Goal: Ask a question: Seek information or help from site administrators or community

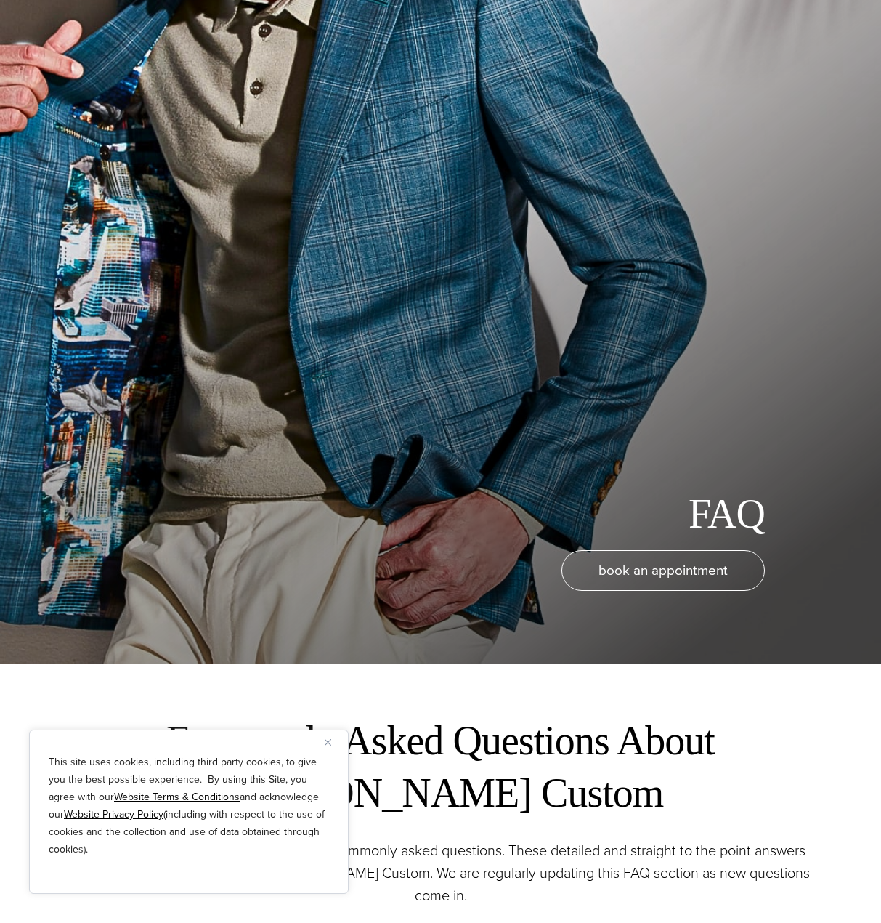
scroll to position [363, 0]
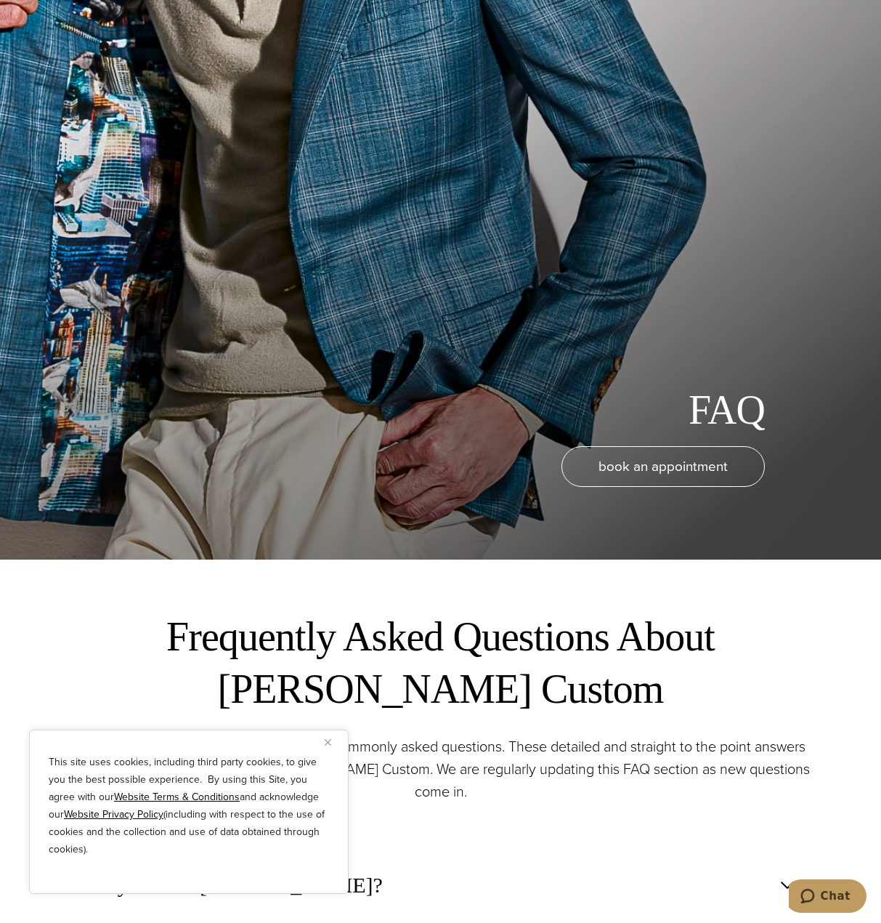
click at [324, 745] on div "This site uses cookies, including third party cookies, to give you the best pos…" at bounding box center [189, 811] width 320 height 164
click at [331, 735] on button "Close" at bounding box center [333, 741] width 17 height 17
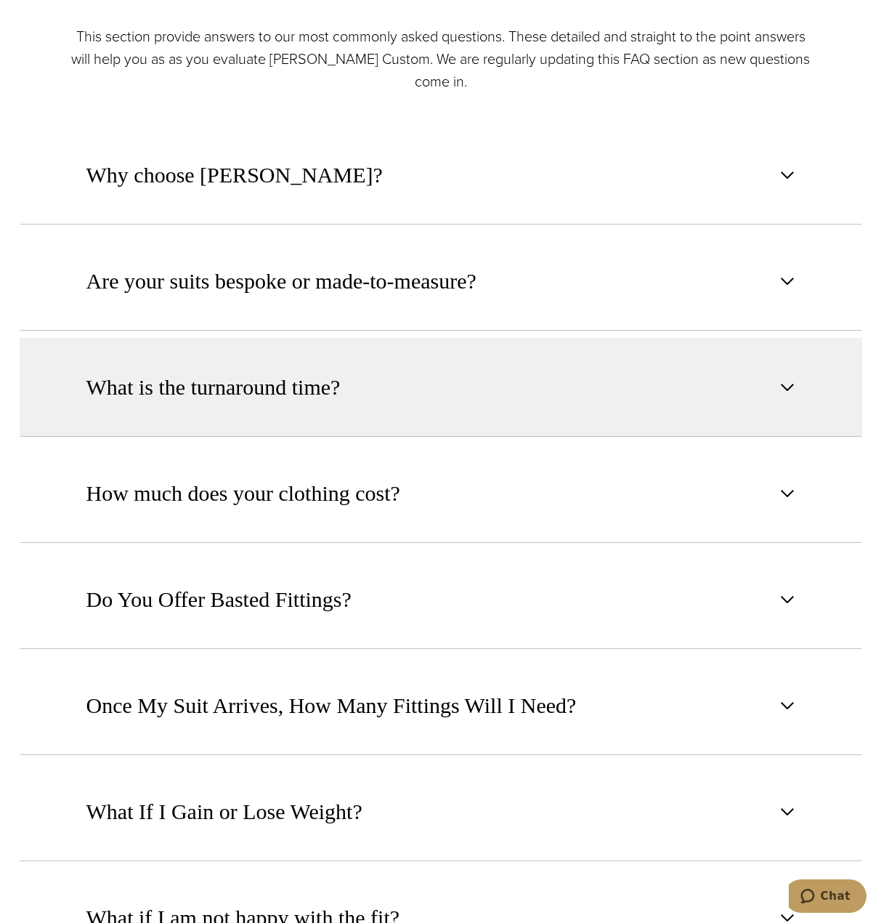
scroll to position [1090, 0]
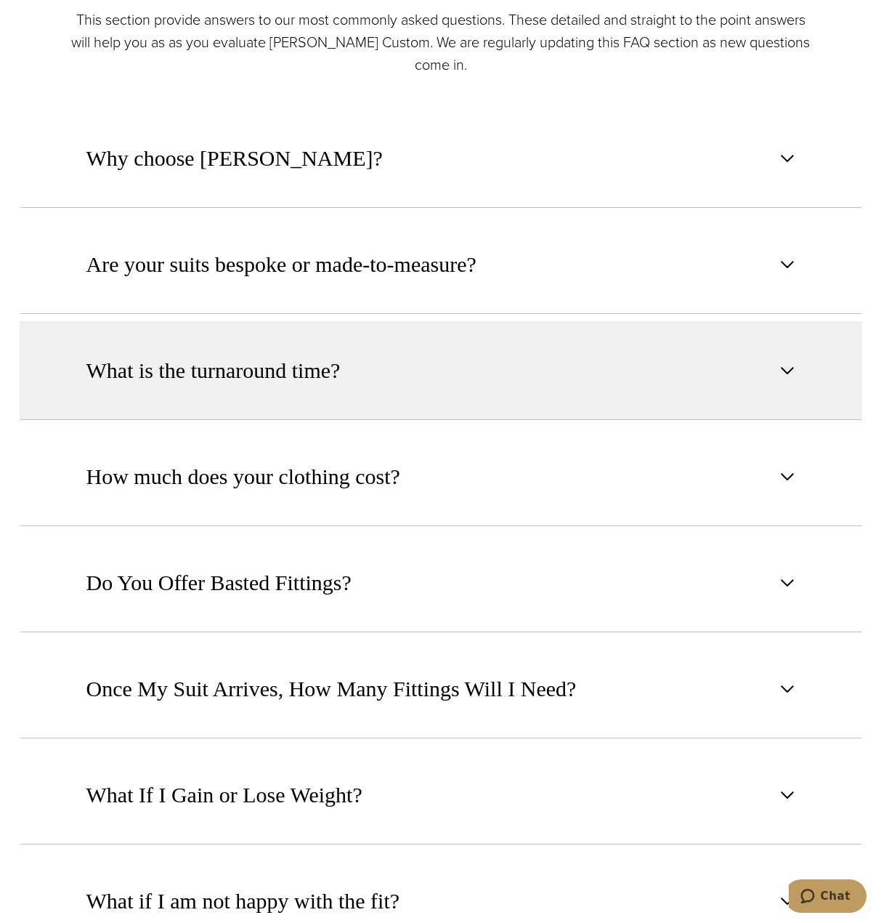
click at [288, 350] on button "What is the turnaround time?" at bounding box center [441, 370] width 843 height 99
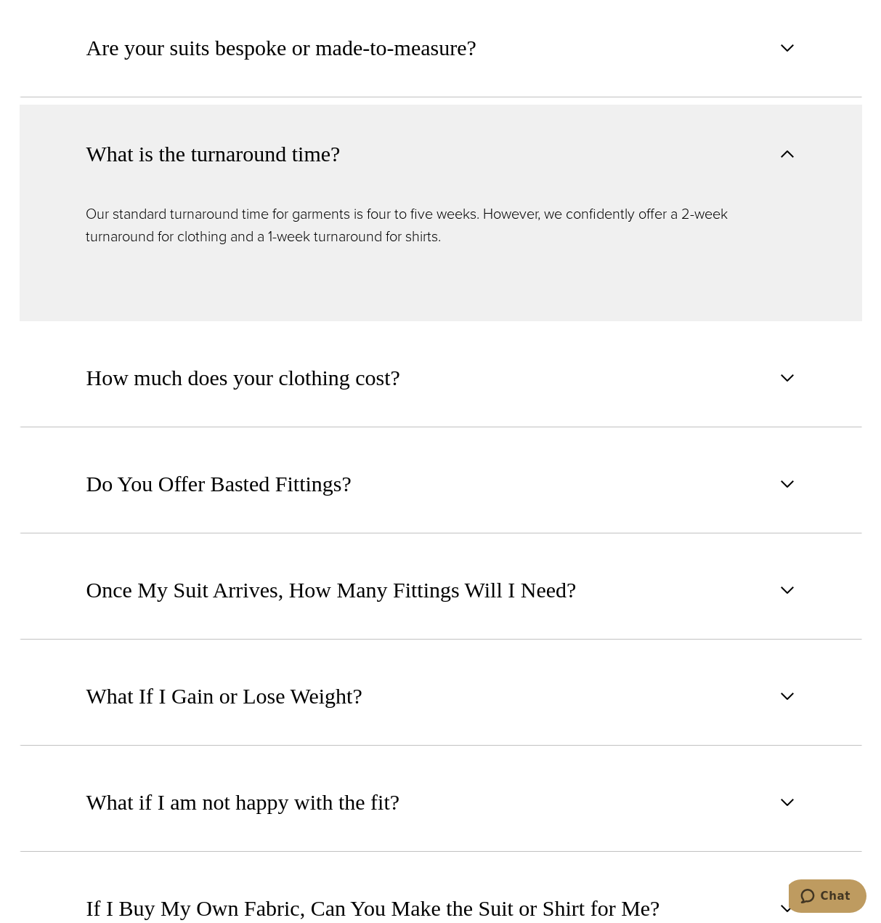
scroll to position [1308, 0]
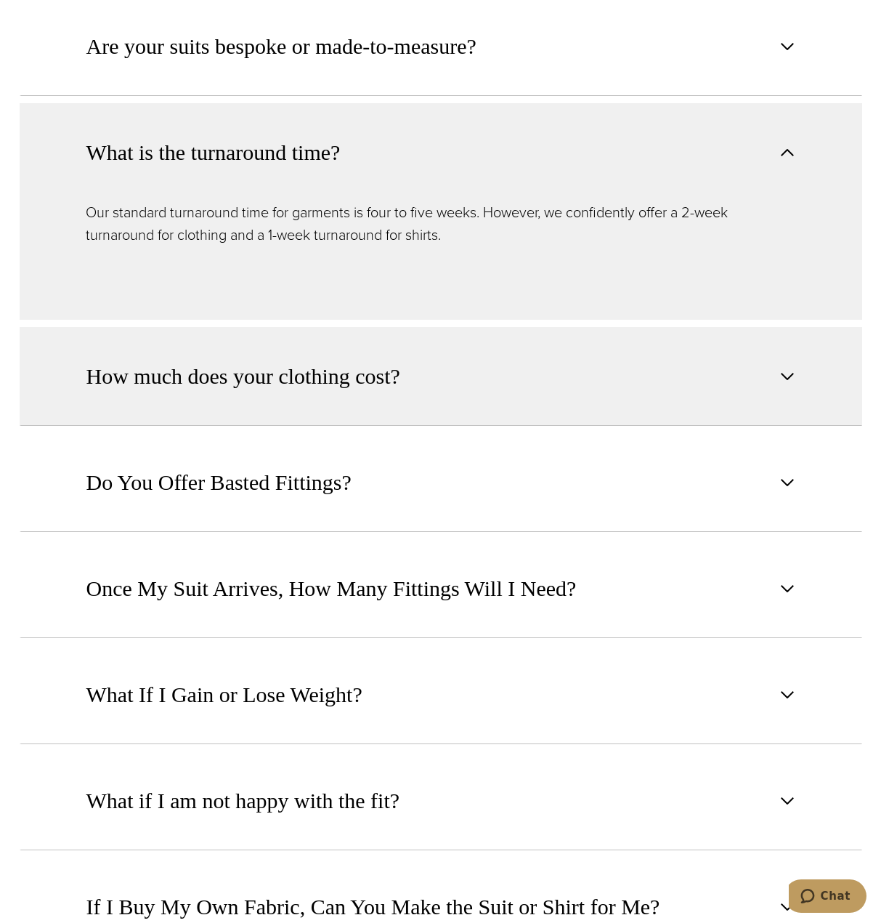
click at [363, 383] on span "How much does your clothing cost?" at bounding box center [243, 376] width 314 height 32
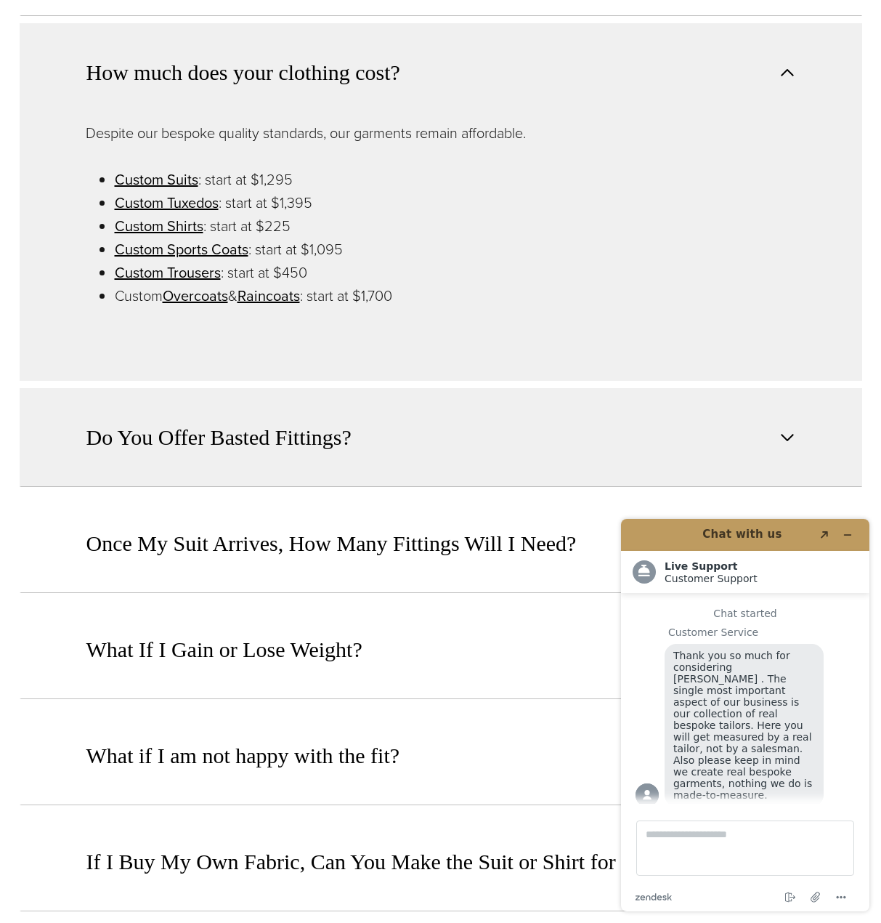
scroll to position [1526, 0]
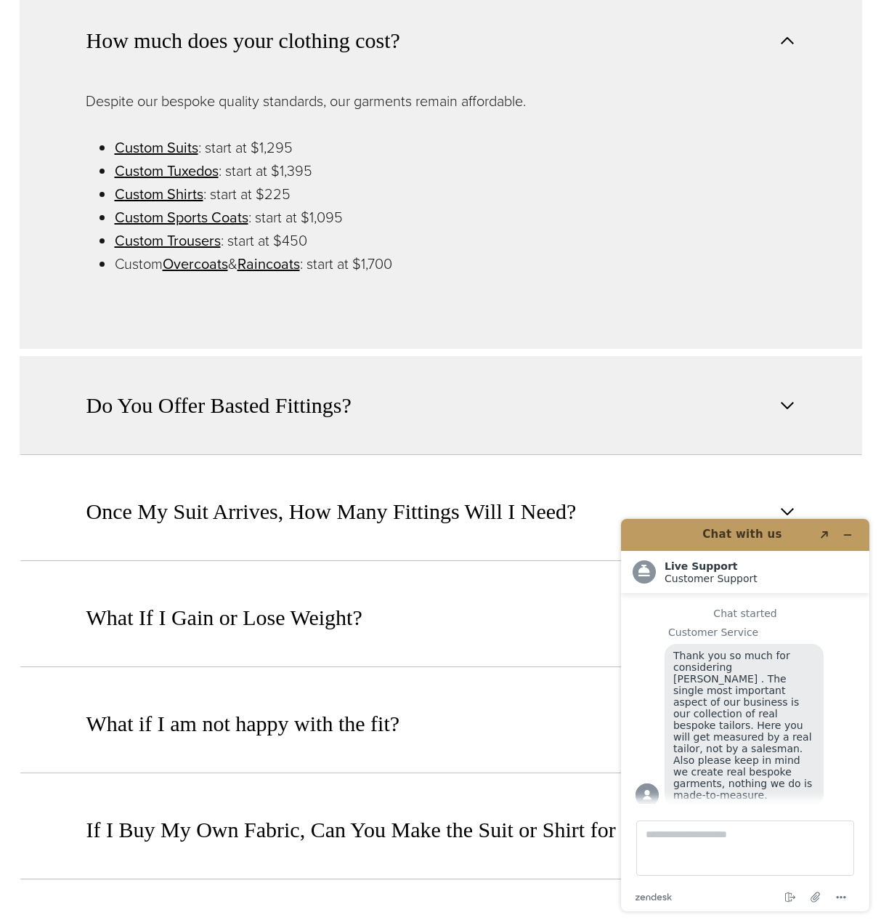
click at [794, 404] on span "button" at bounding box center [787, 405] width 17 height 17
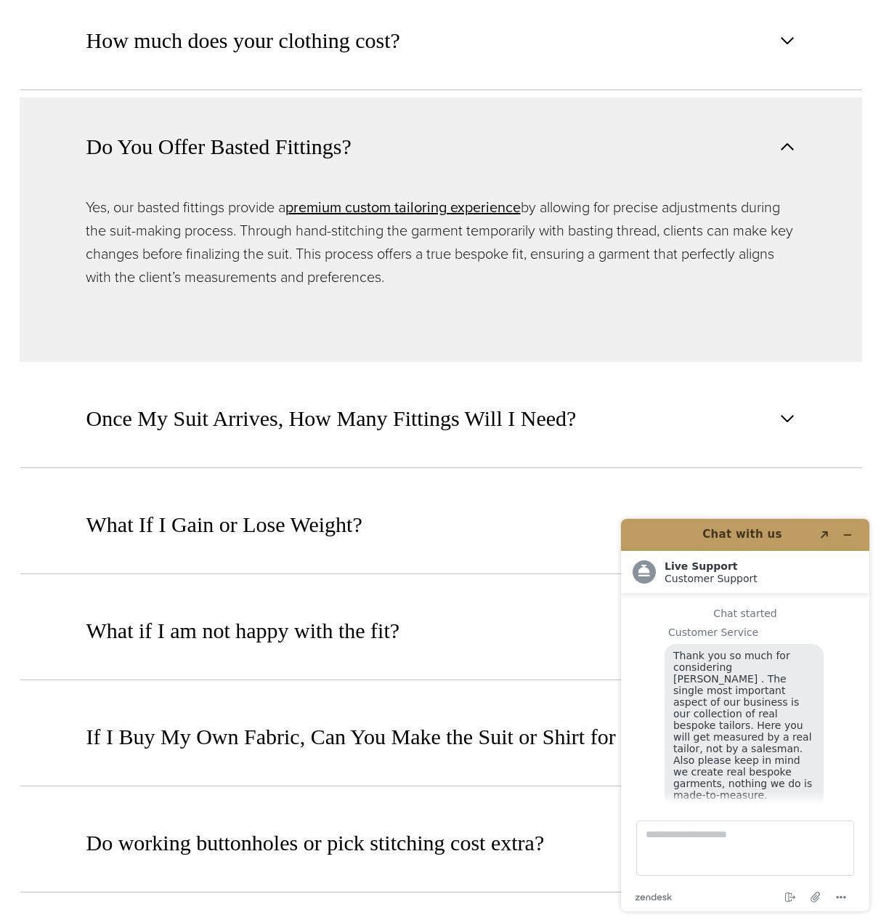
scroll to position [18, 0]
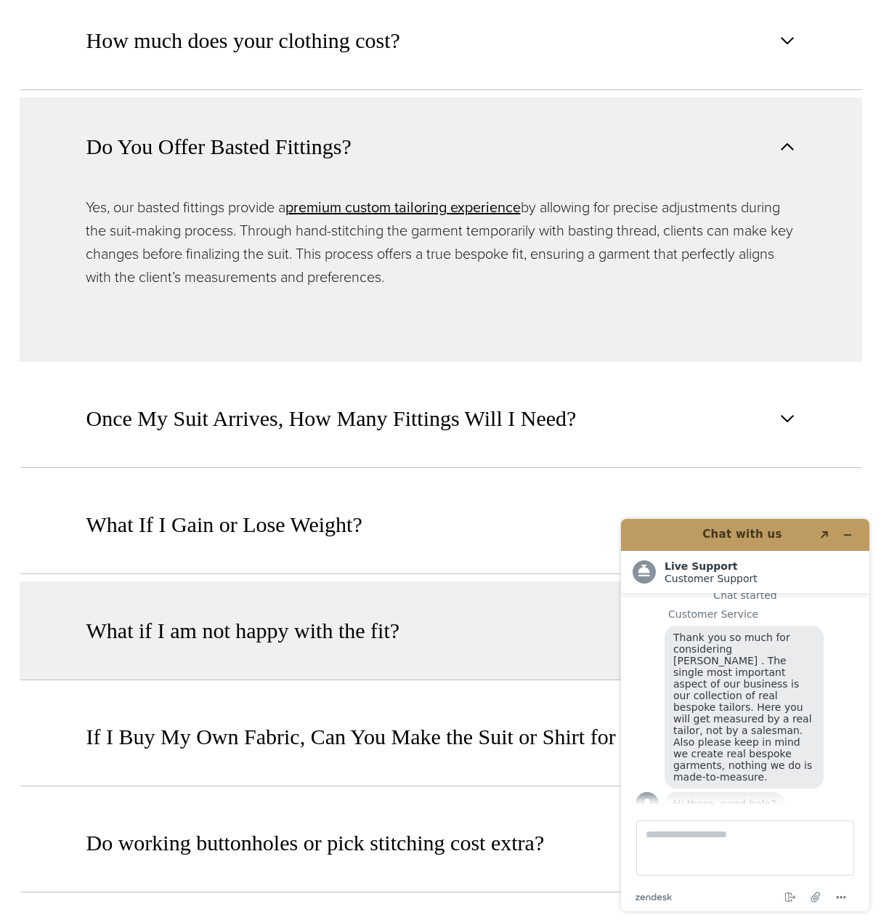
click at [48, 621] on button "What if I am not happy with the fit?" at bounding box center [441, 630] width 843 height 99
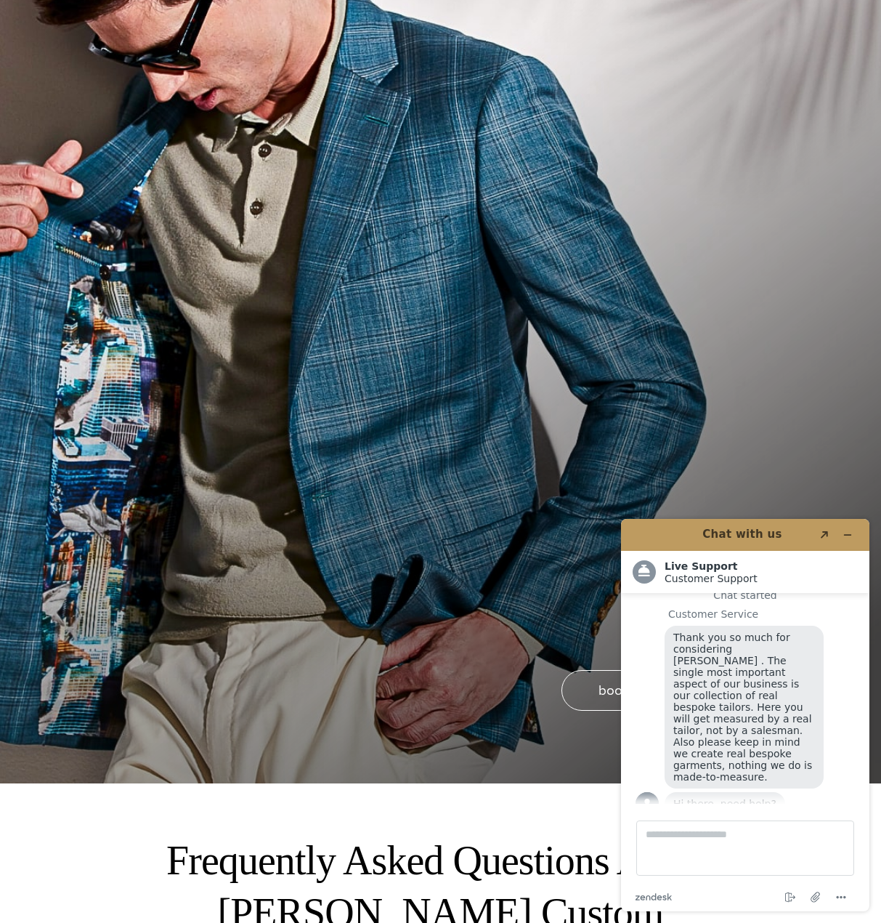
scroll to position [0, 0]
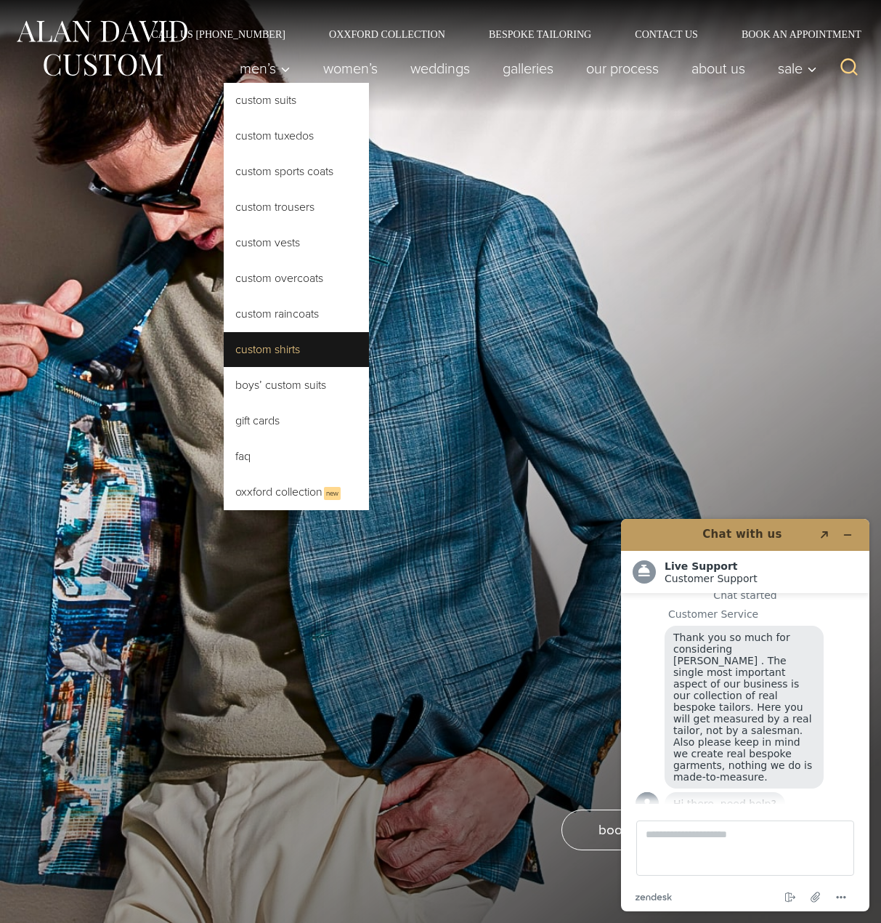
click at [237, 349] on link "Custom Shirts" at bounding box center [296, 349] width 145 height 35
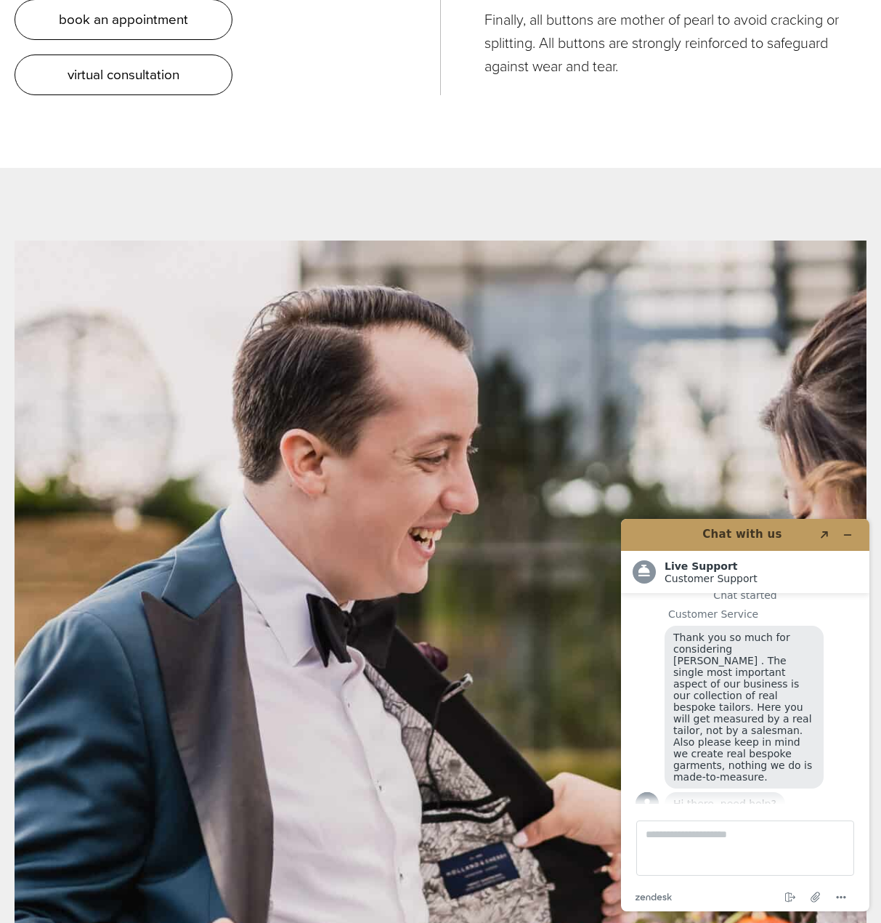
scroll to position [5376, 0]
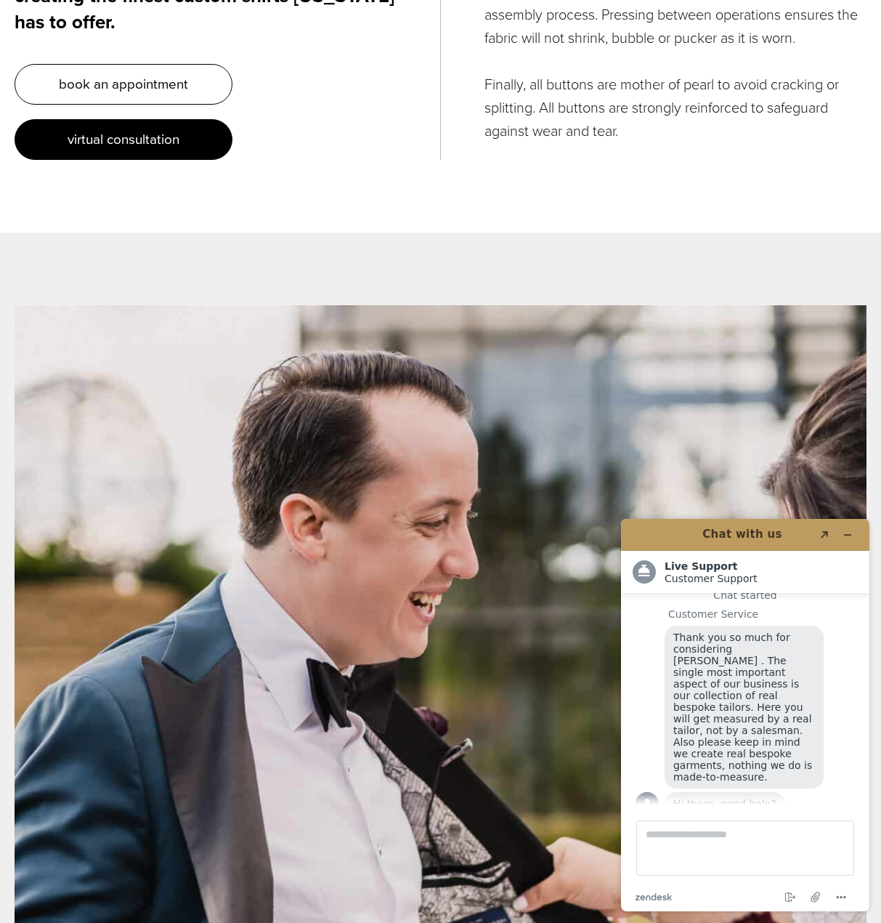
click at [159, 150] on span "virtual consultation" at bounding box center [124, 139] width 112 height 21
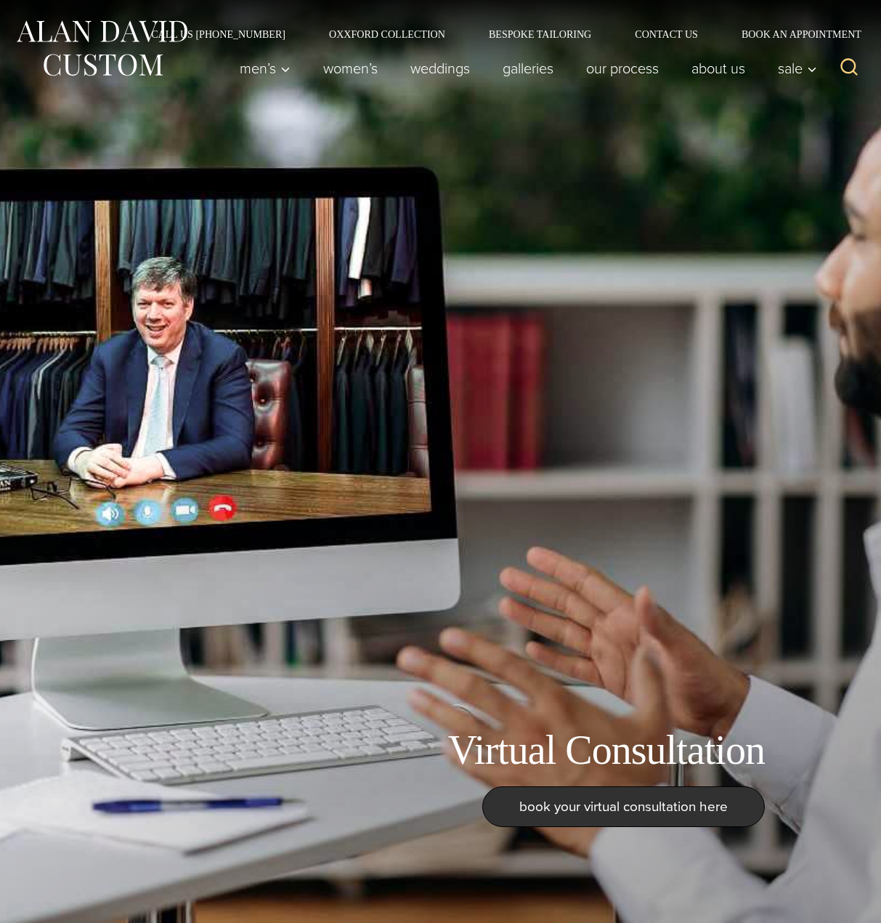
scroll to position [18, 0]
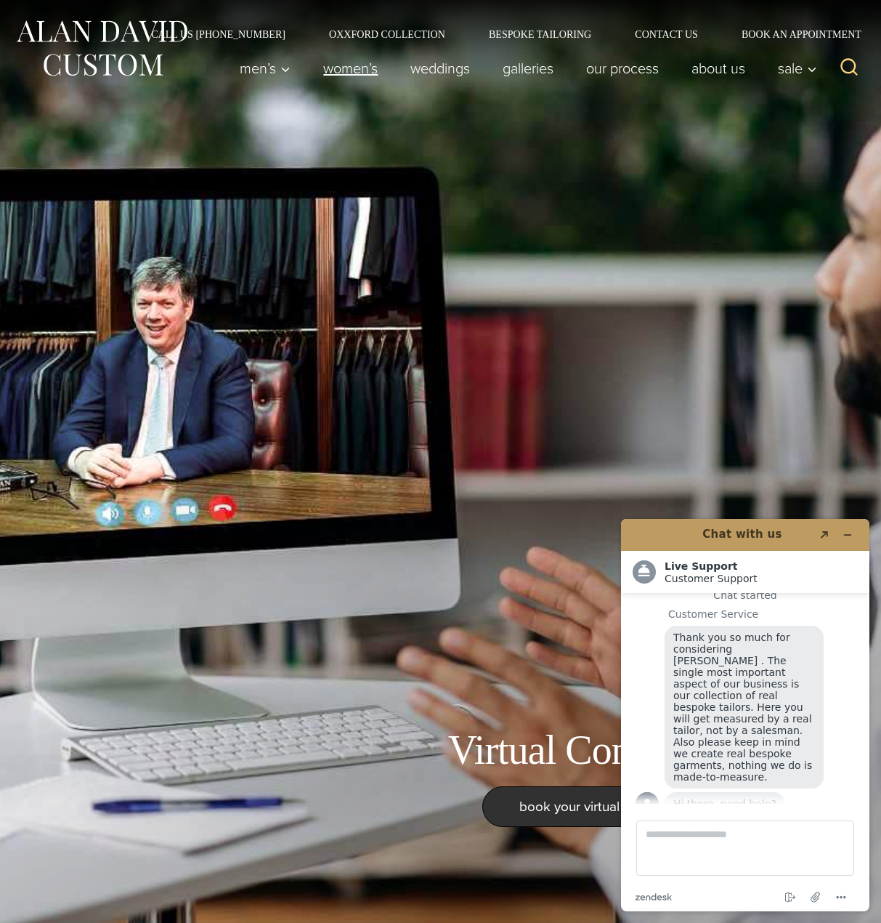
drag, startPoint x: 189, startPoint y: 102, endPoint x: 302, endPoint y: 78, distance: 115.8
click at [189, 102] on div "Men’s Custom Suits Custom Tuxedos Custom Sports Coats Custom Trousers Custom Ve…" at bounding box center [440, 75] width 881 height 73
click at [669, 35] on link "Contact Us" at bounding box center [666, 34] width 107 height 10
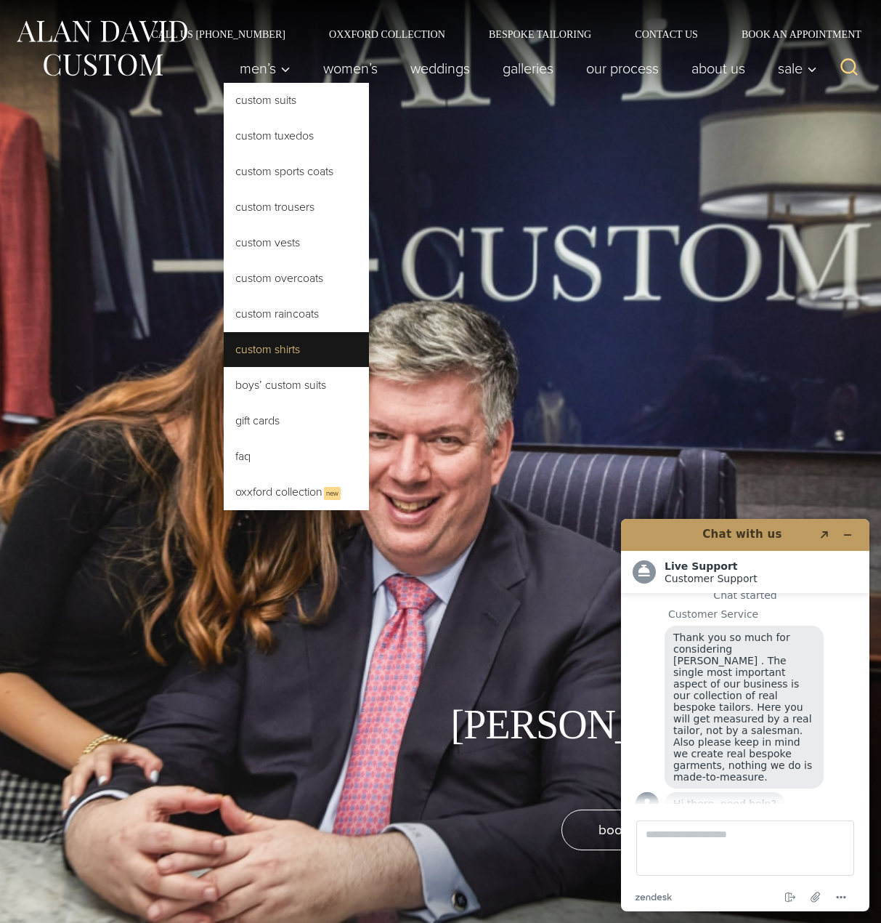
click at [270, 339] on link "Custom Shirts" at bounding box center [296, 349] width 145 height 35
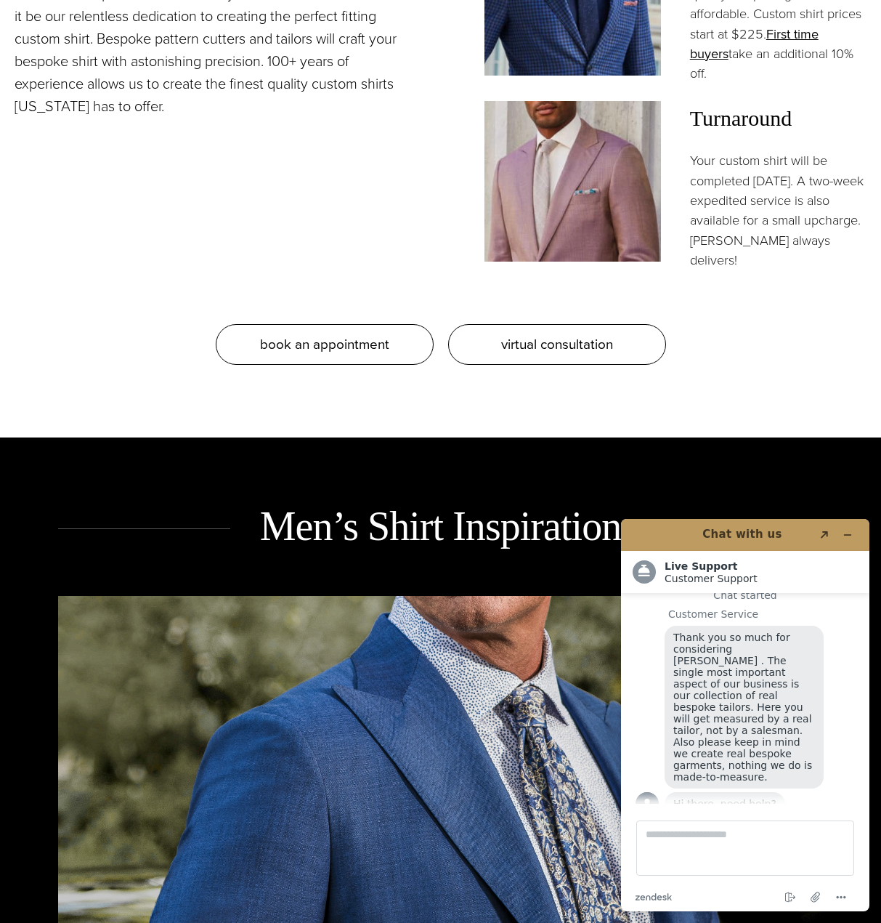
scroll to position [1889, 0]
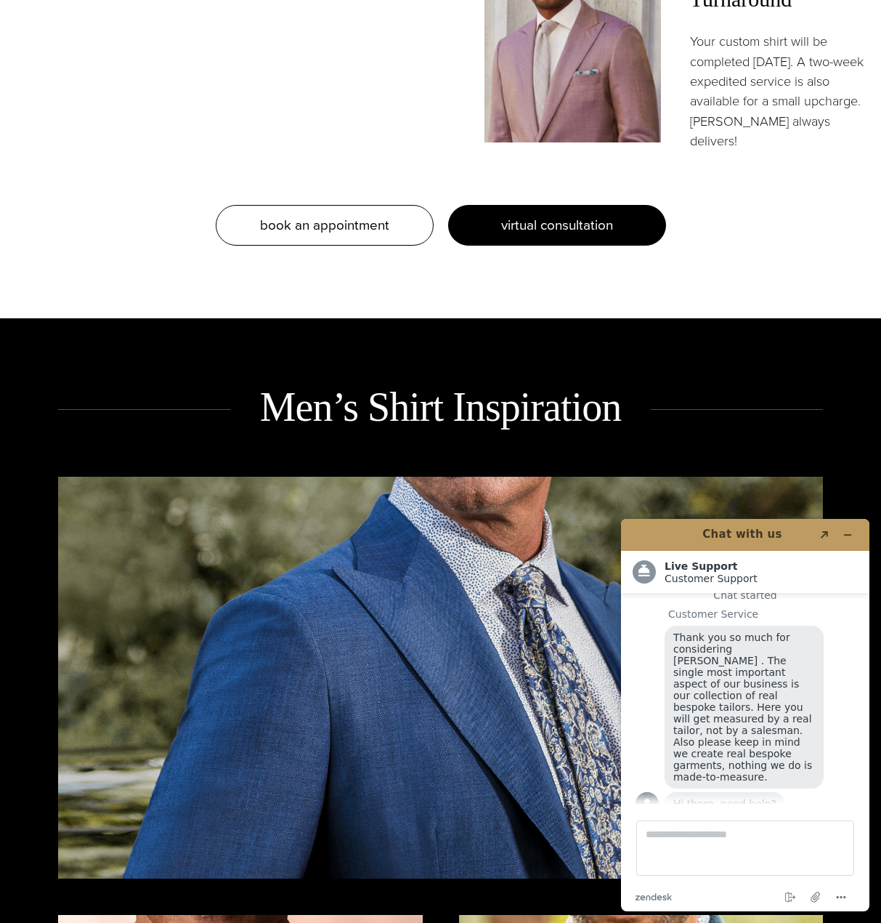
click at [570, 241] on link "virtual consultation" at bounding box center [557, 225] width 218 height 41
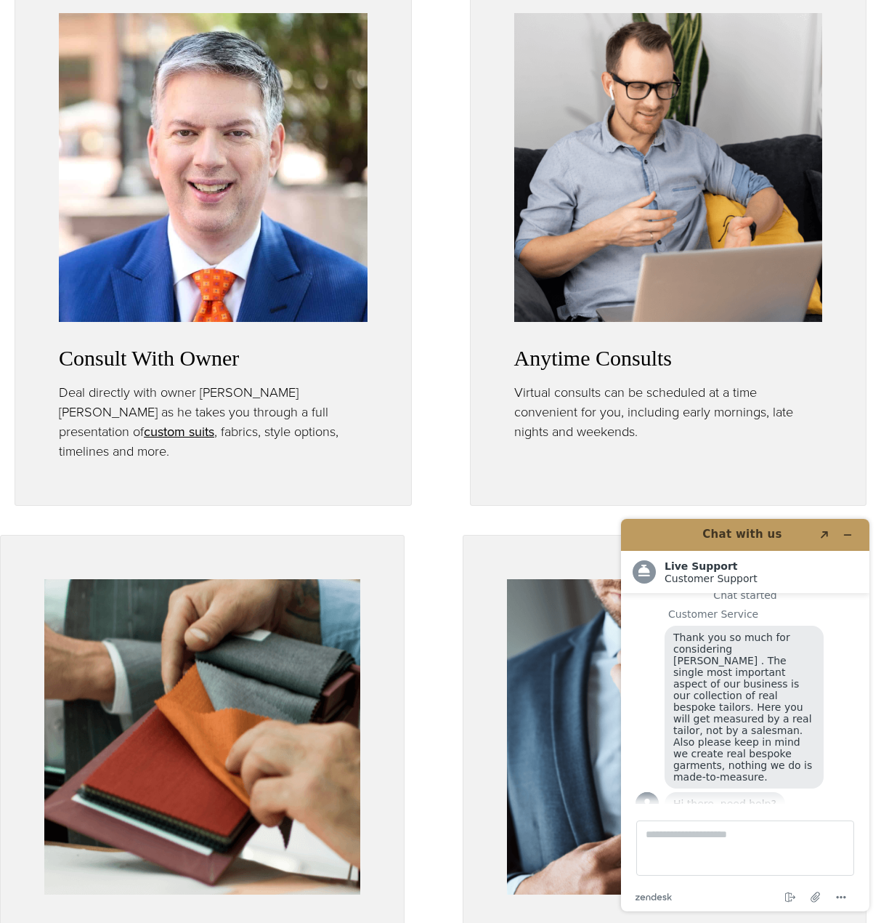
scroll to position [1017, 0]
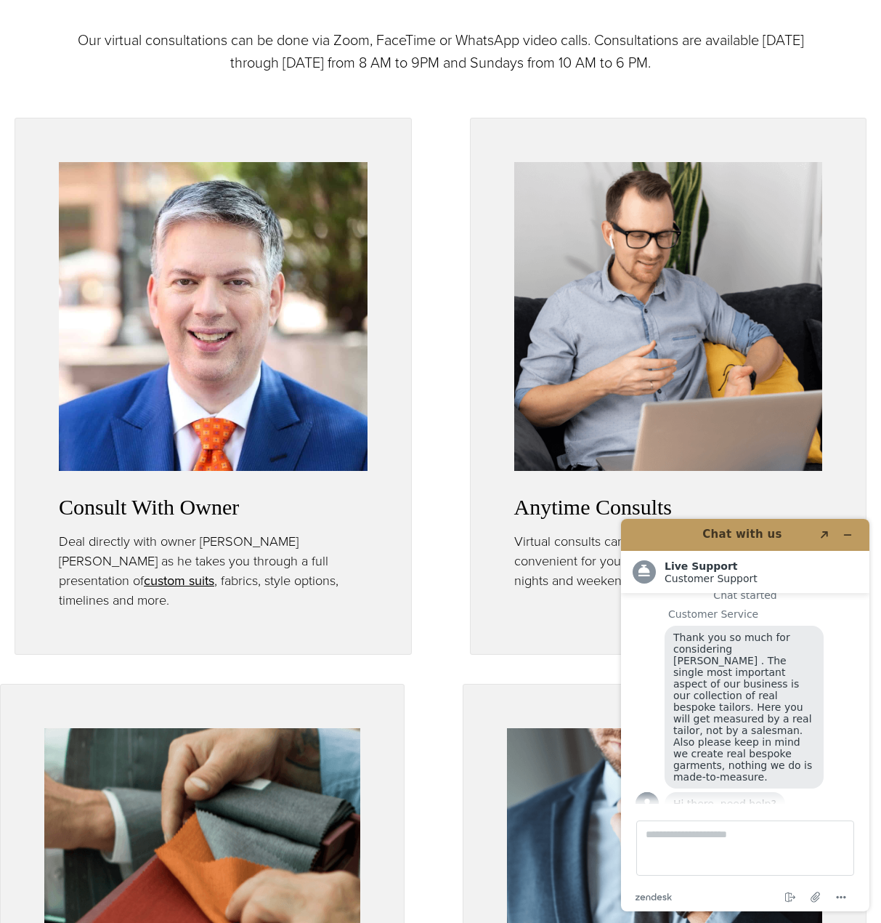
click at [133, 563] on p "Deal directly with owner Alan David Horowitz as he takes you through a full pre…" at bounding box center [213, 570] width 309 height 79
drag, startPoint x: 139, startPoint y: 539, endPoint x: 144, endPoint y: 545, distance: 7.7
click at [139, 539] on p "Deal directly with owner Alan David Horowitz as he takes you through a full pre…" at bounding box center [213, 570] width 309 height 79
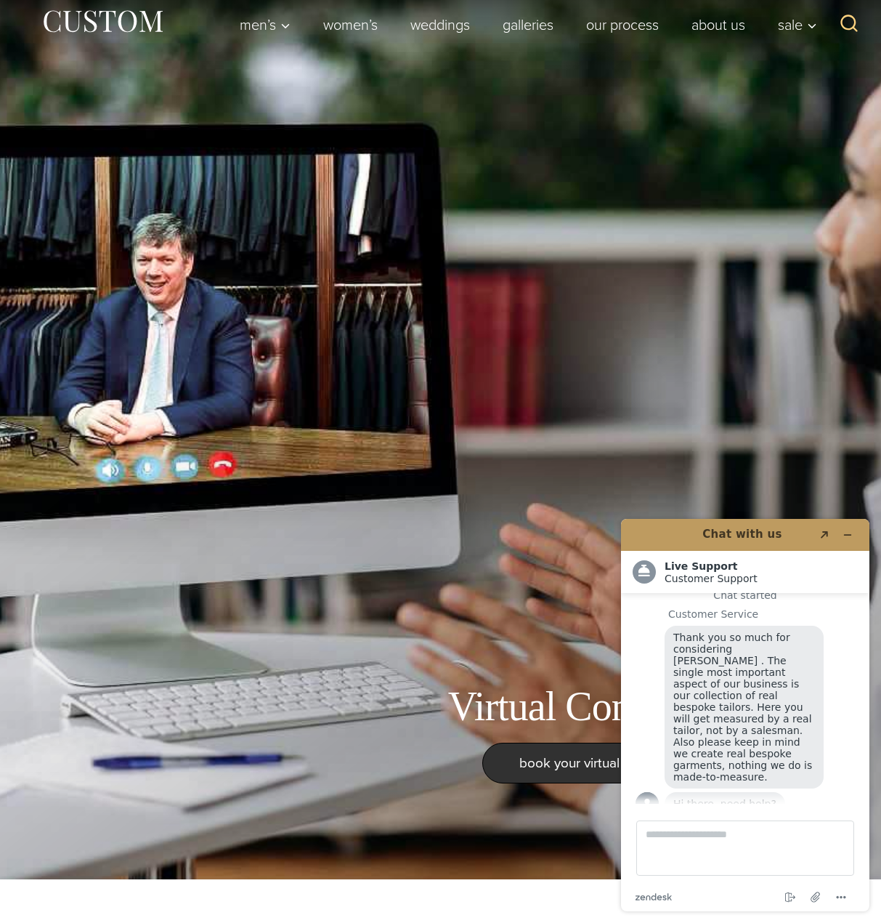
scroll to position [0, 0]
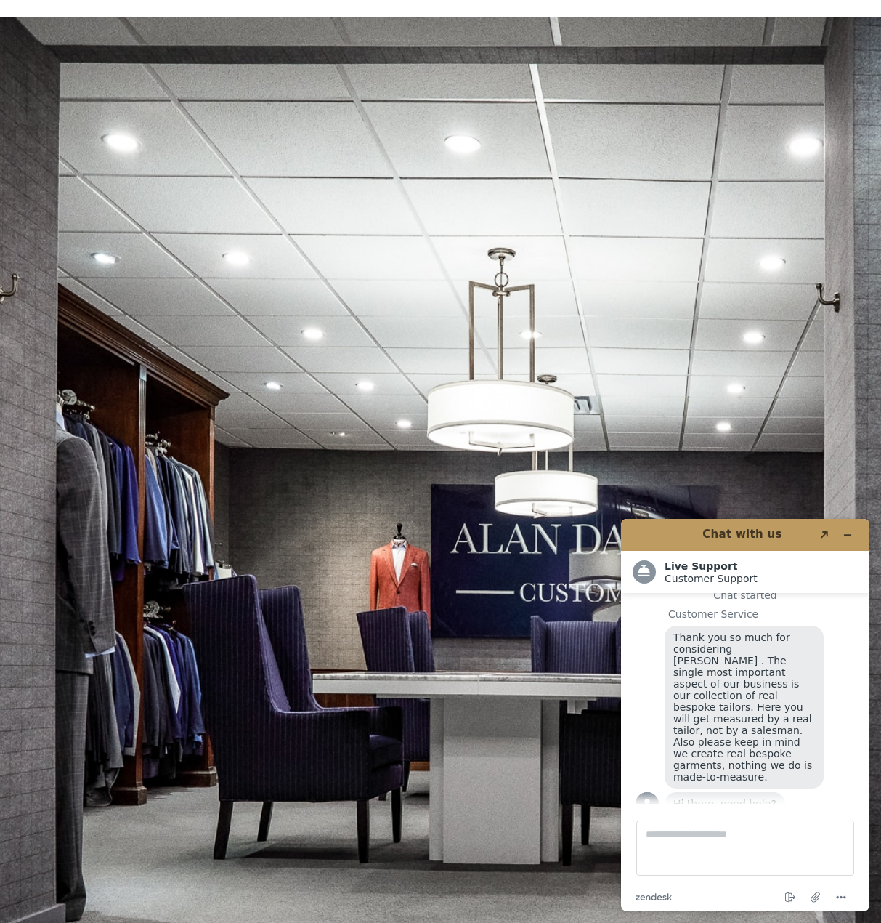
scroll to position [3342, 0]
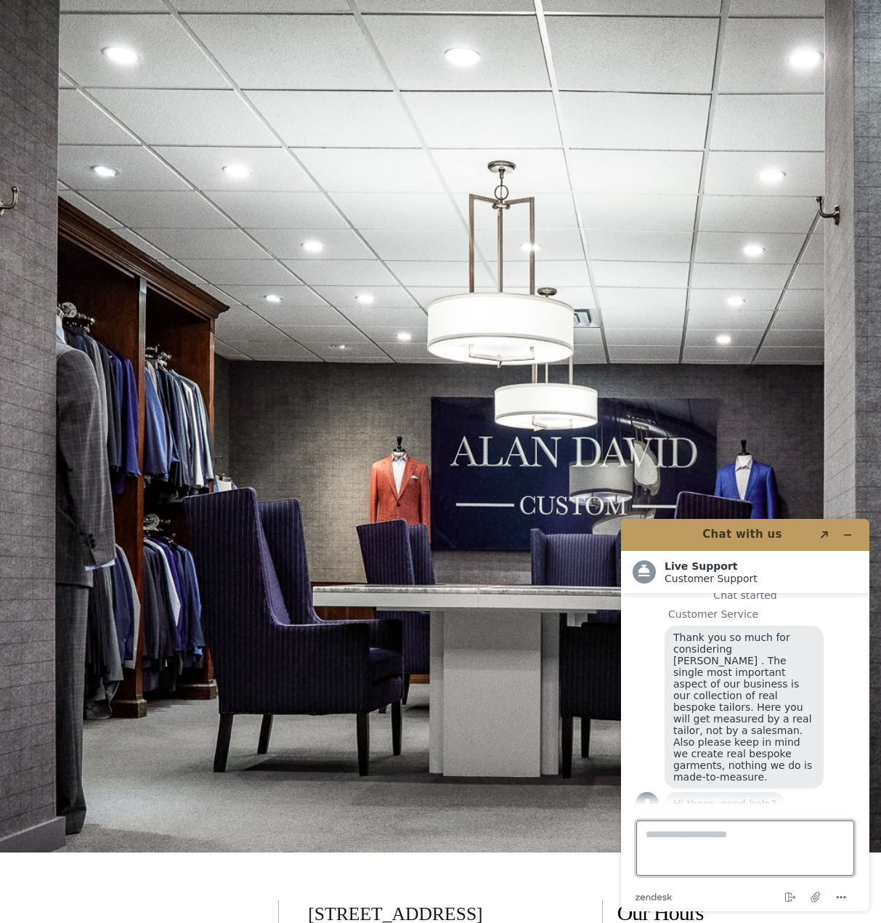
click at [713, 845] on textarea "Type a message here..." at bounding box center [745, 847] width 218 height 55
type textarea "**********"
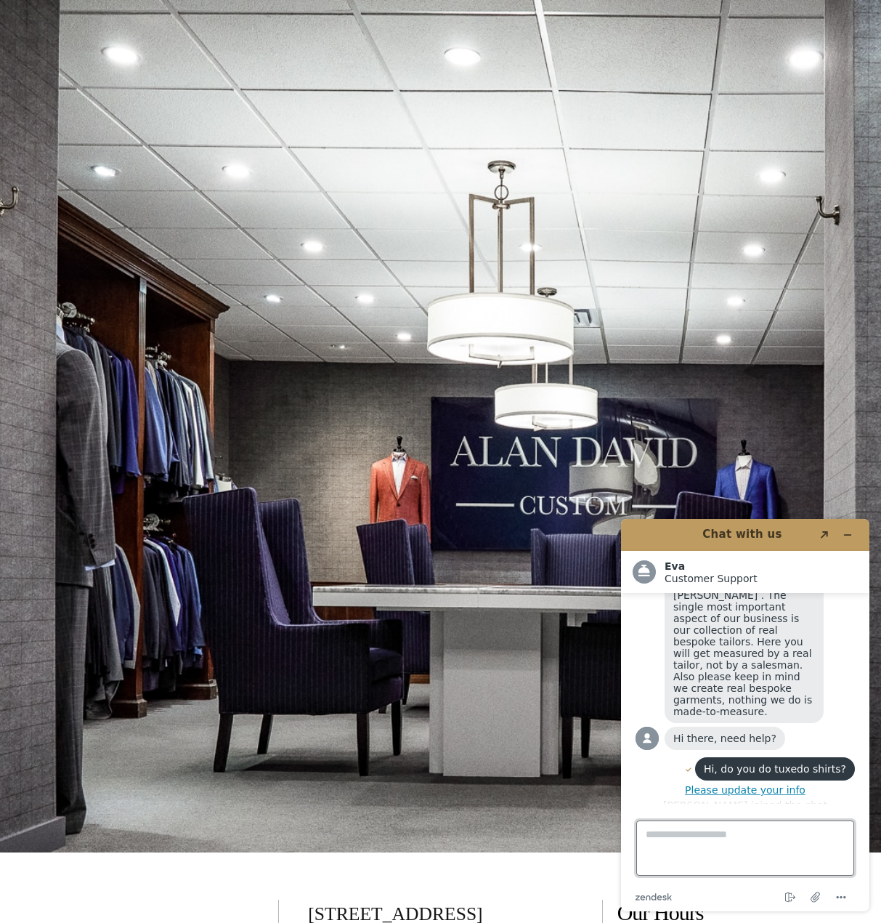
scroll to position [157, 0]
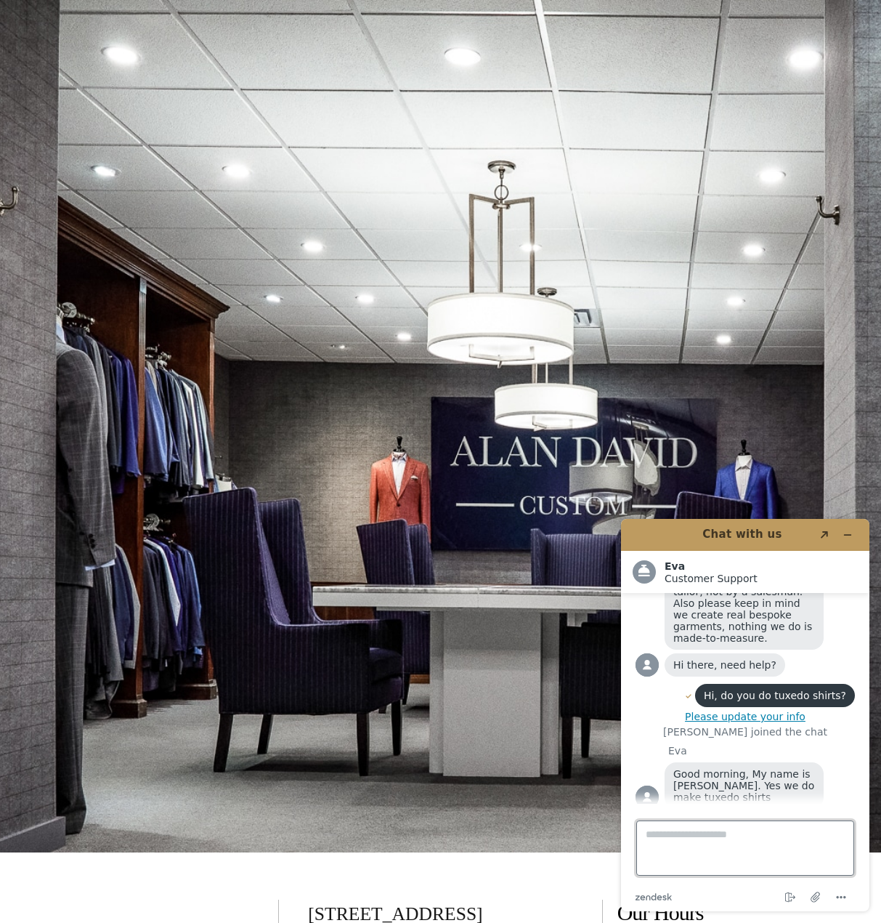
click at [761, 849] on textarea "Type a message here..." at bounding box center [745, 847] width 218 height 55
type textarea "**********"
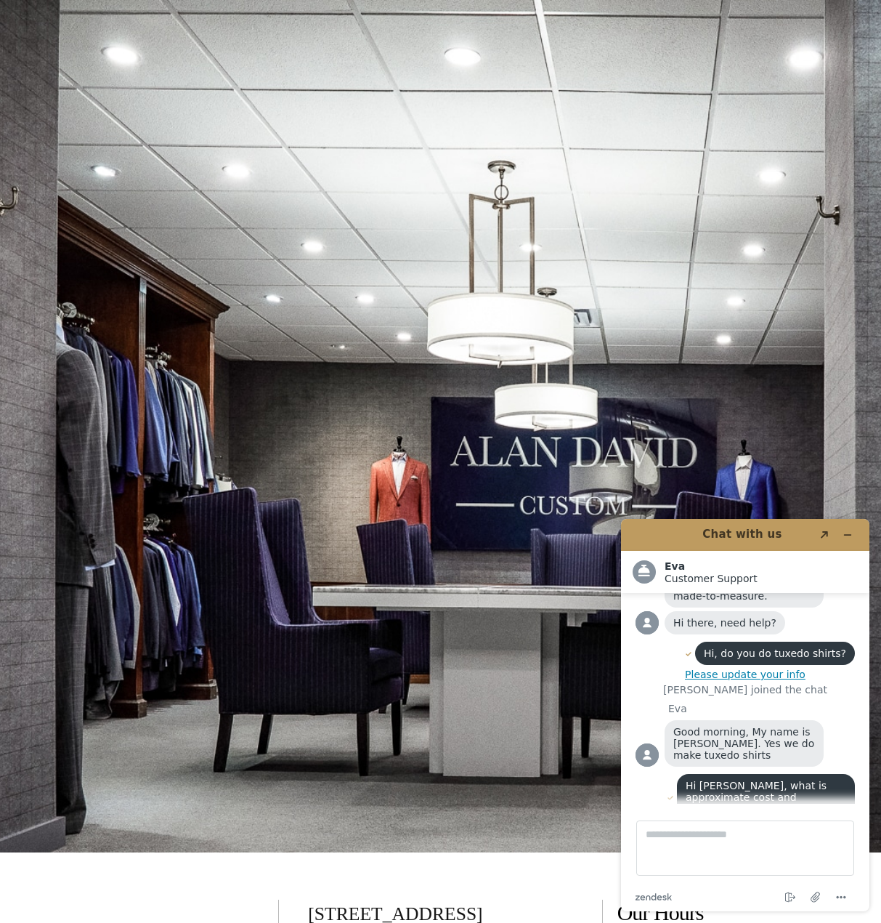
scroll to position [275, 0]
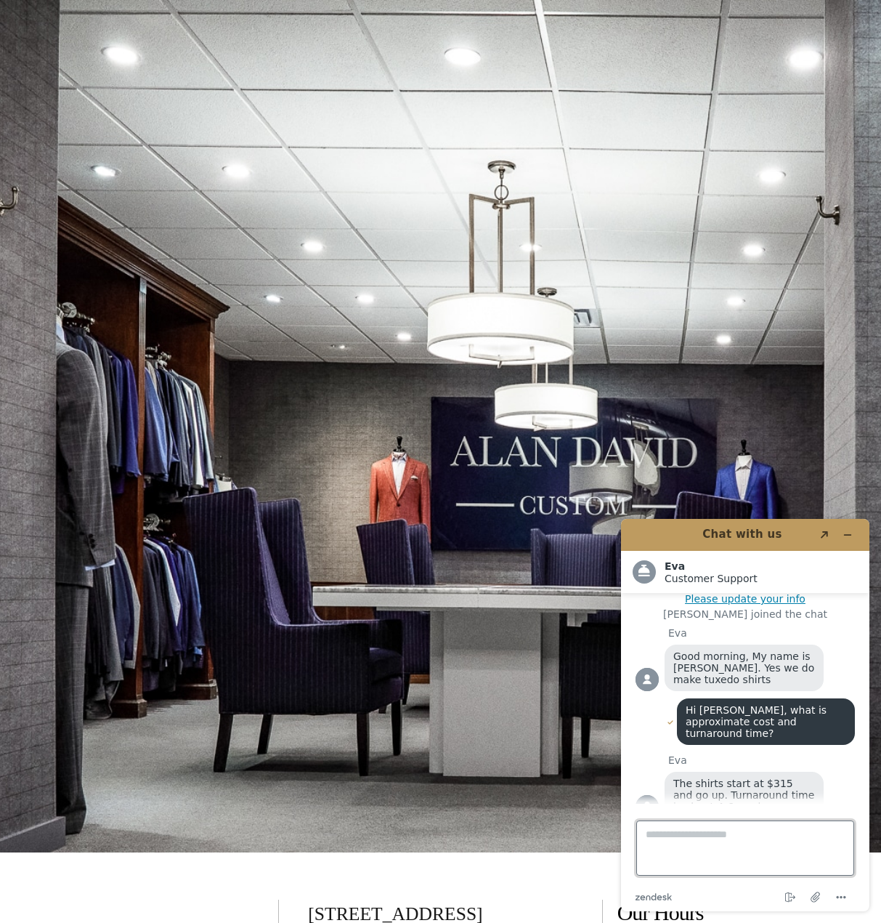
click at [711, 831] on textarea "Type a message here..." at bounding box center [745, 847] width 218 height 55
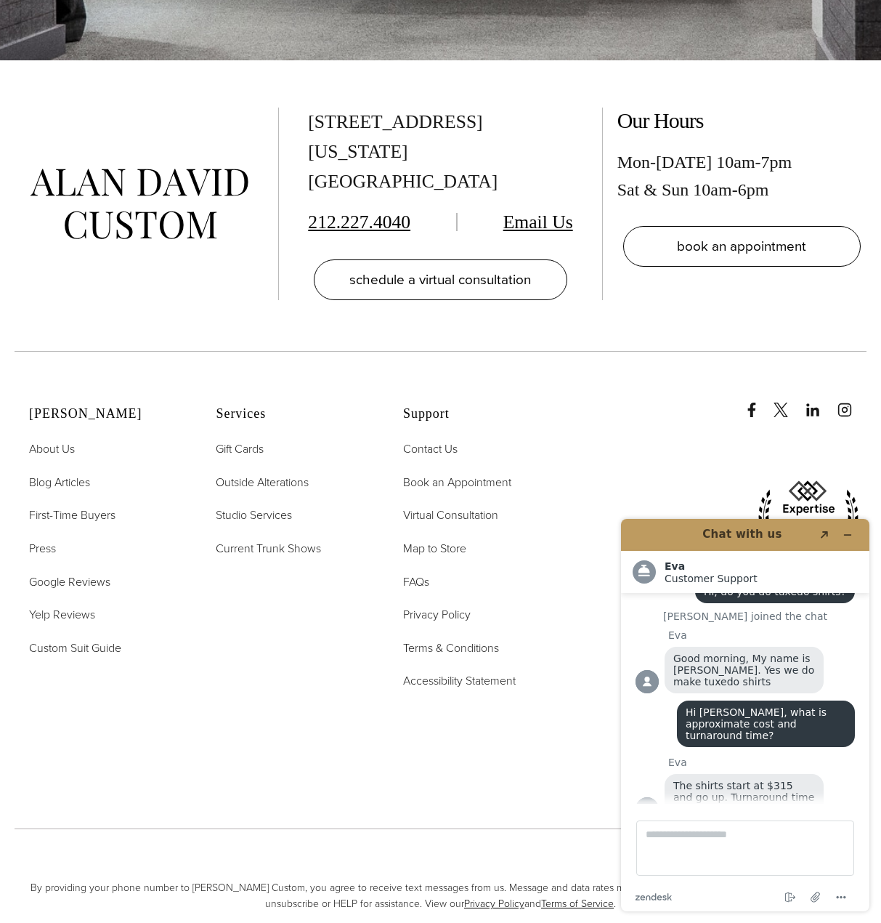
scroll to position [9608, 0]
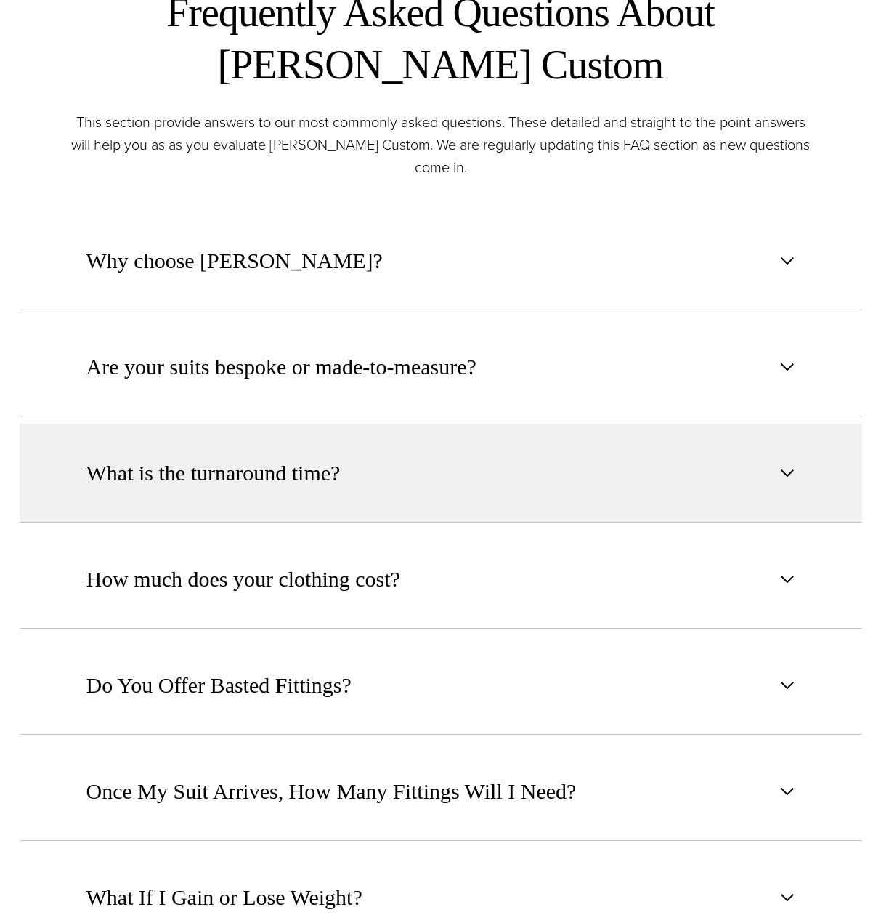
scroll to position [261, 0]
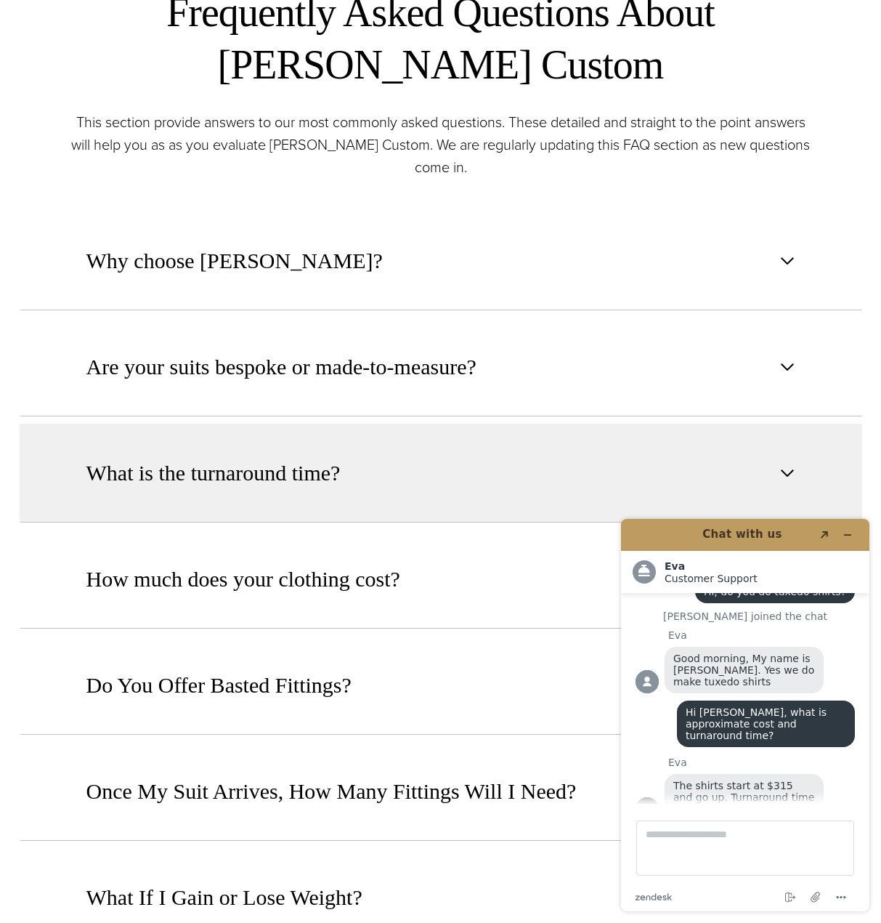
click at [533, 436] on button "What is the turnaround time?" at bounding box center [441, 473] width 843 height 99
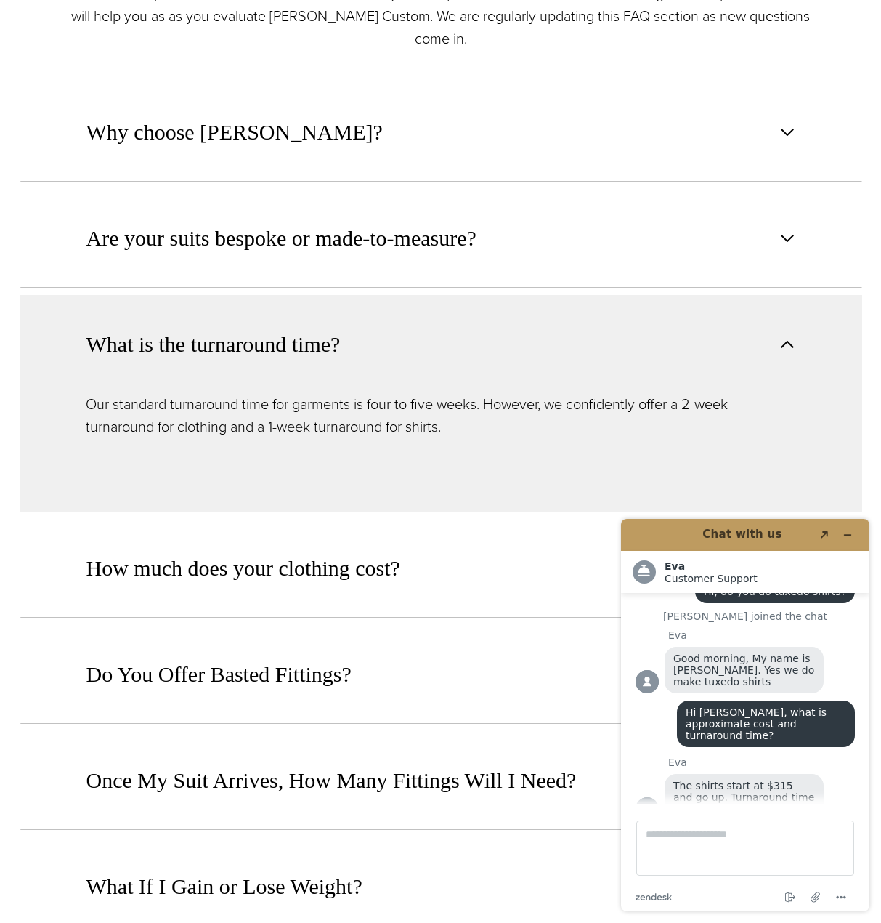
scroll to position [1133, 0]
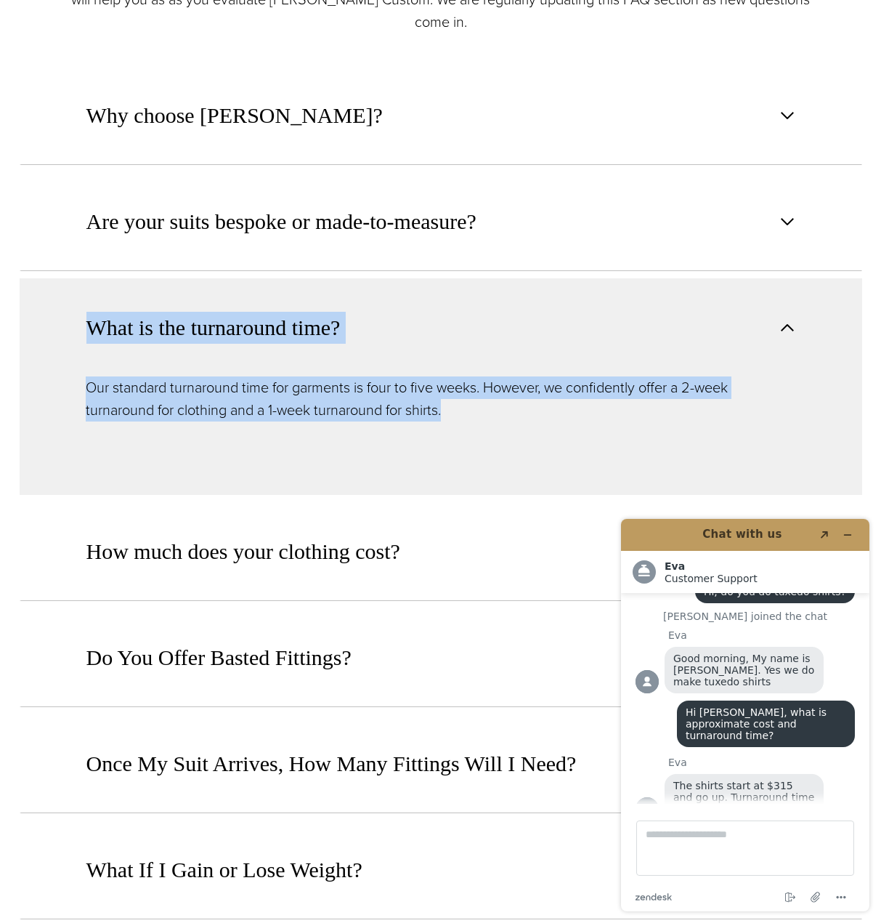
drag, startPoint x: 472, startPoint y: 416, endPoint x: 88, endPoint y: 343, distance: 390.4
click at [88, 343] on div "What is the turnaround time? Our standard turnaround time for garments is four …" at bounding box center [441, 386] width 843 height 217
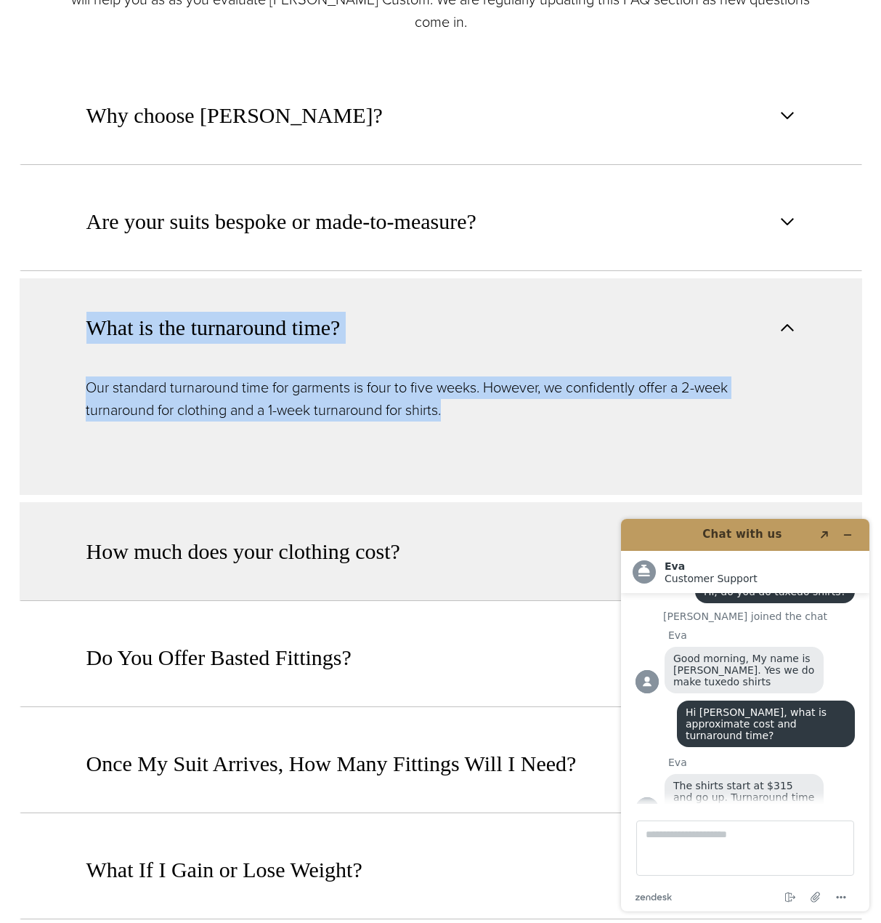
copy div "What is the turnaround time? Our standard turnaround time for garments is four …"
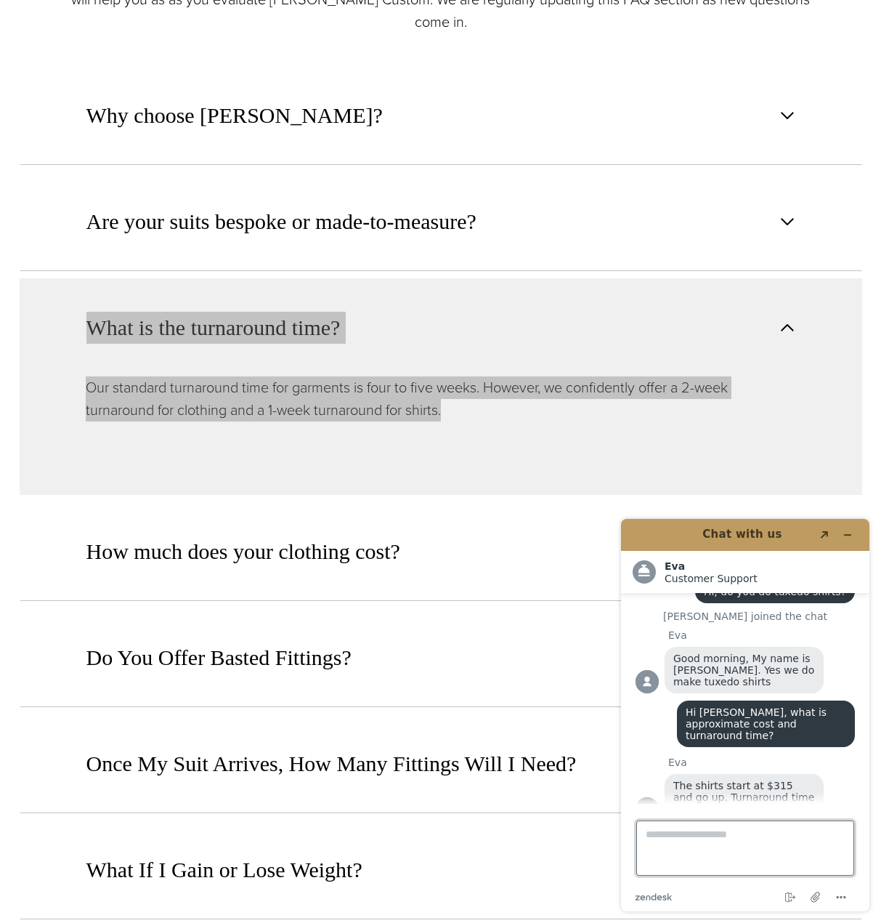
click at [705, 847] on textarea "Type a message here..." at bounding box center [745, 847] width 218 height 55
type textarea "*"
type textarea "******"
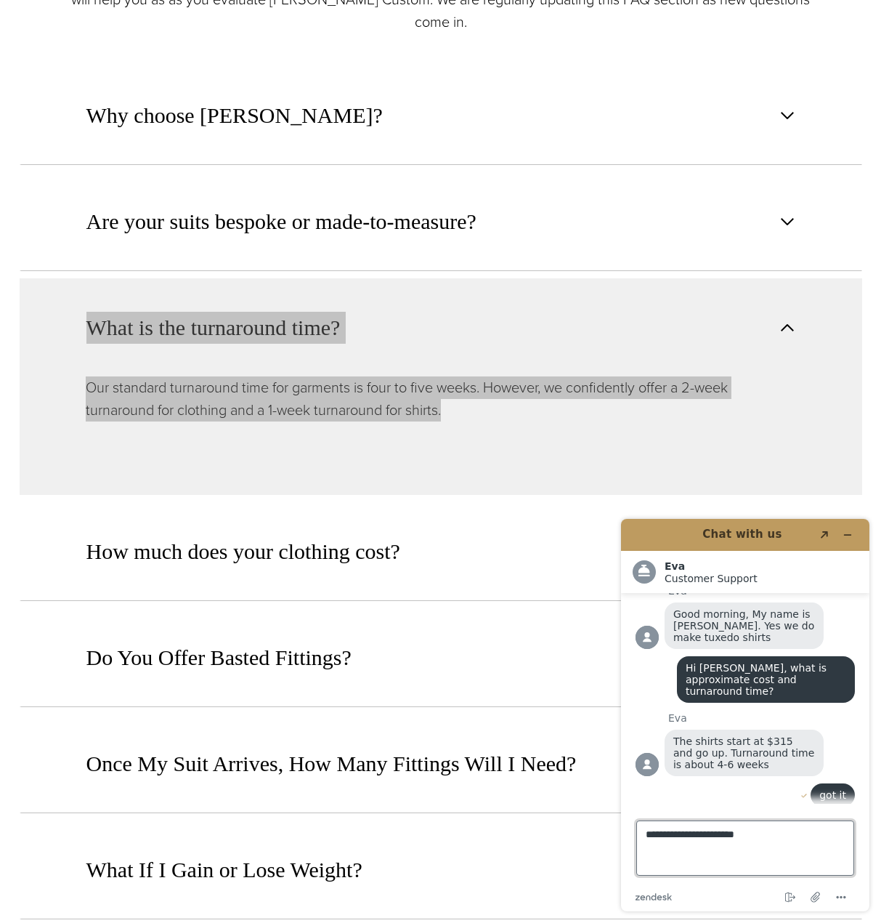
type textarea "**********"
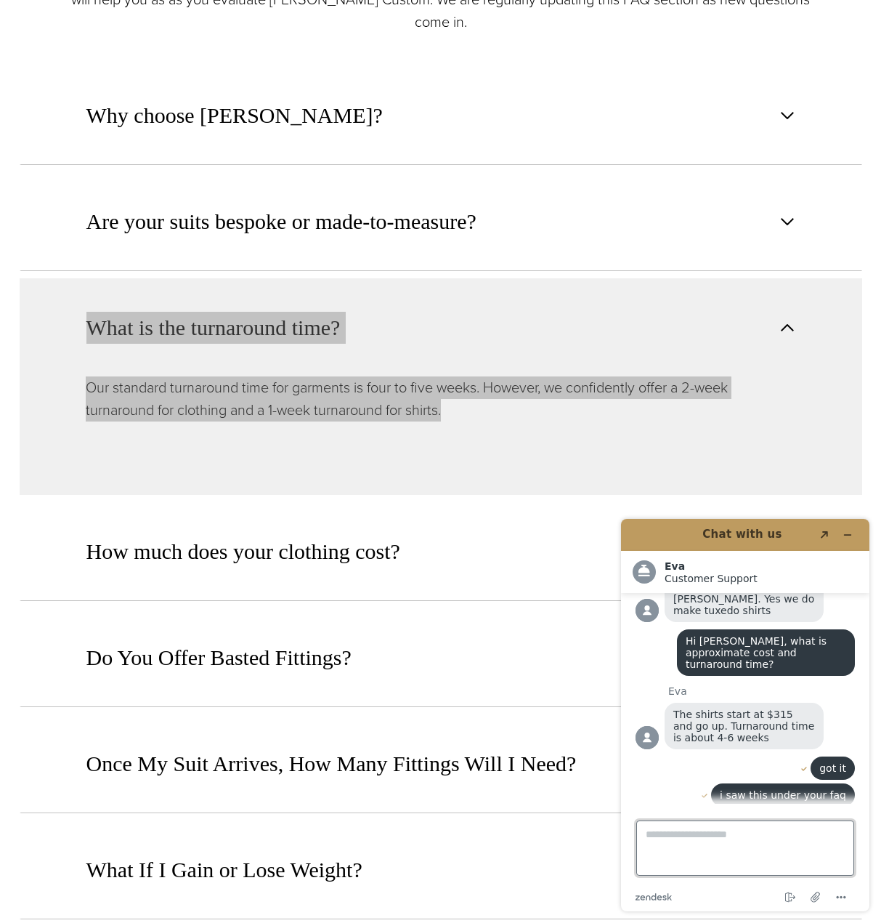
type textarea "**********"
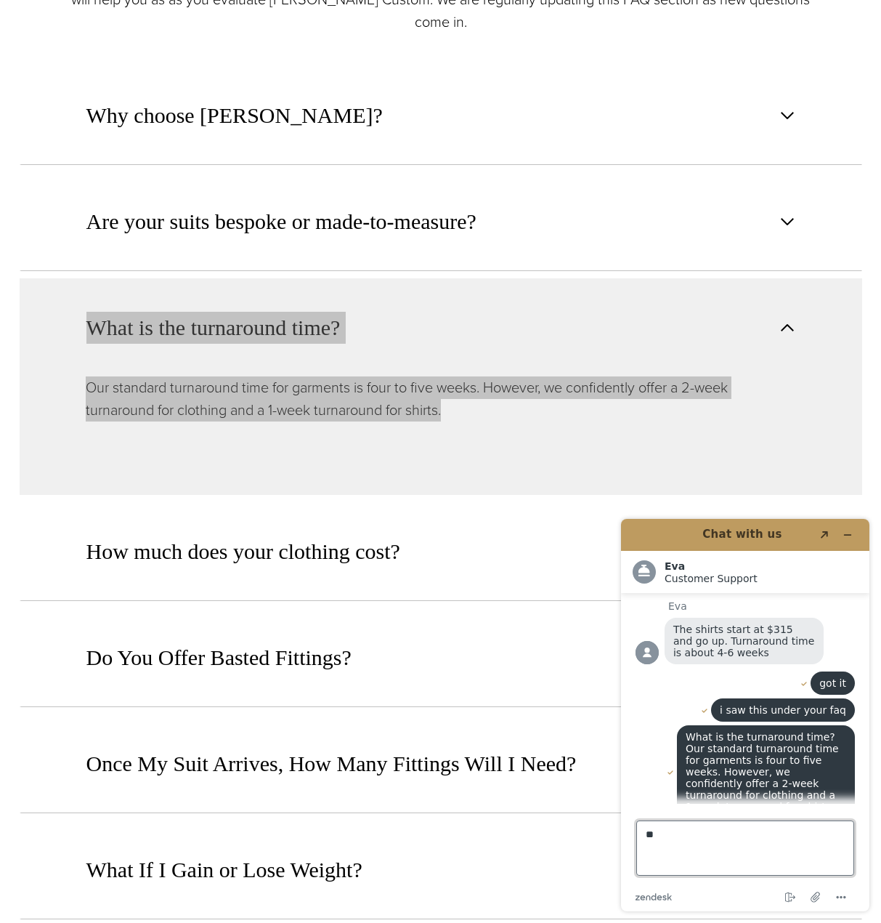
type textarea "*"
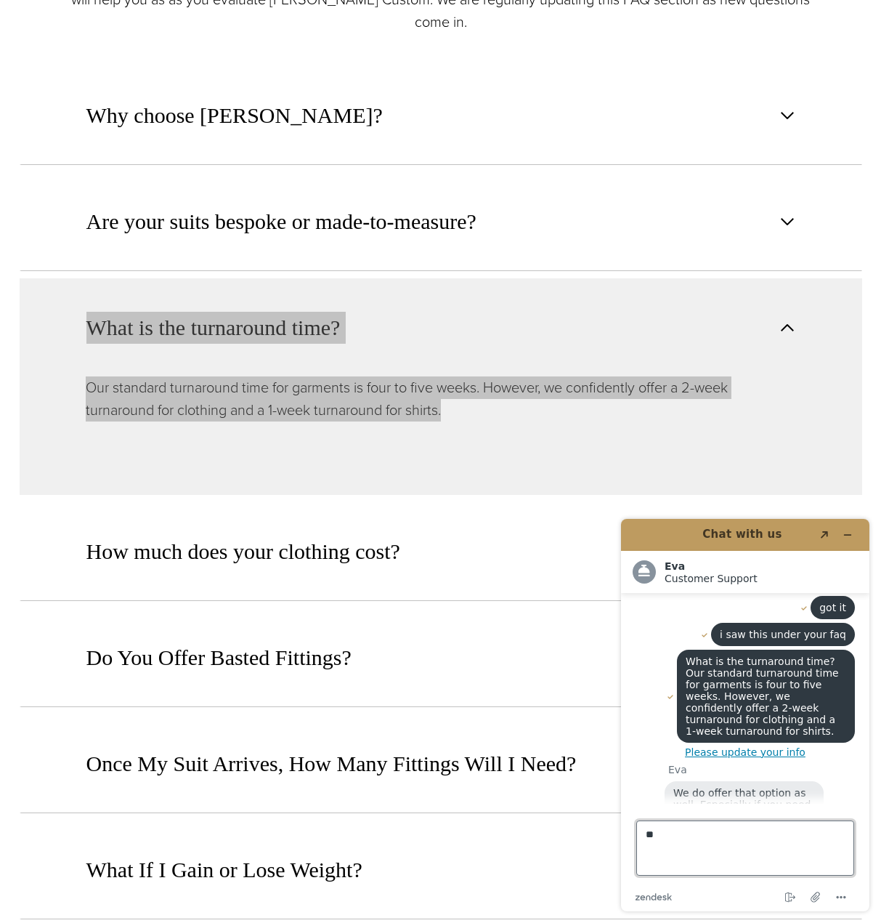
type textarea "*"
type textarea "**********"
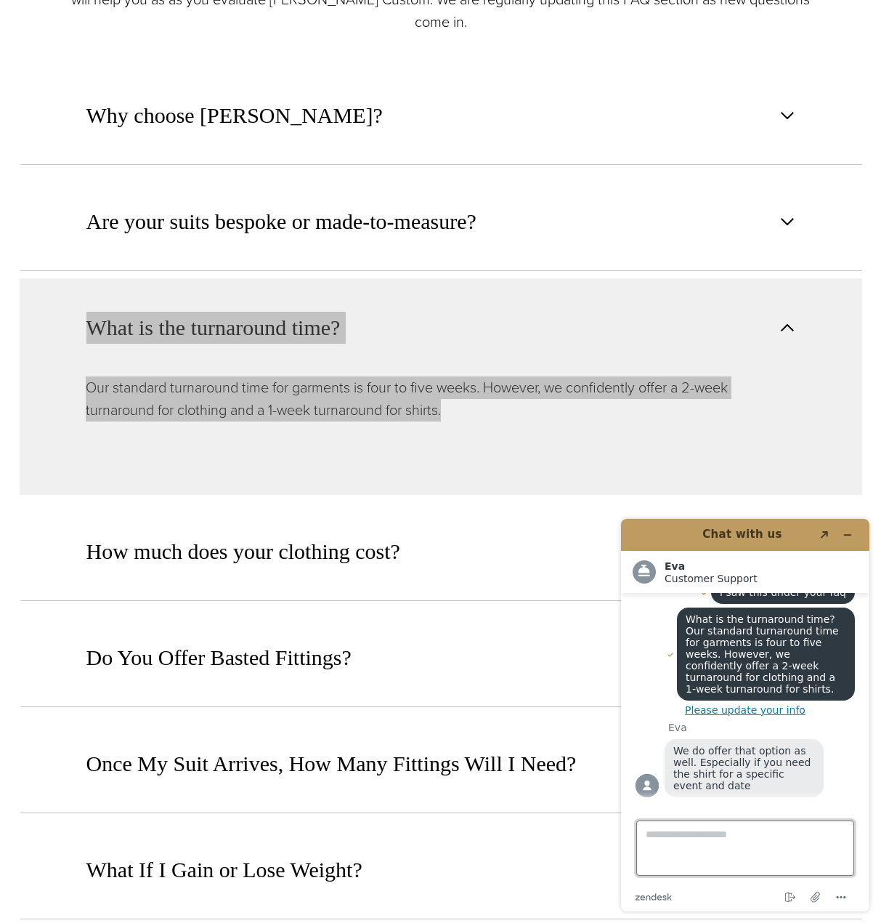
scroll to position [610, 0]
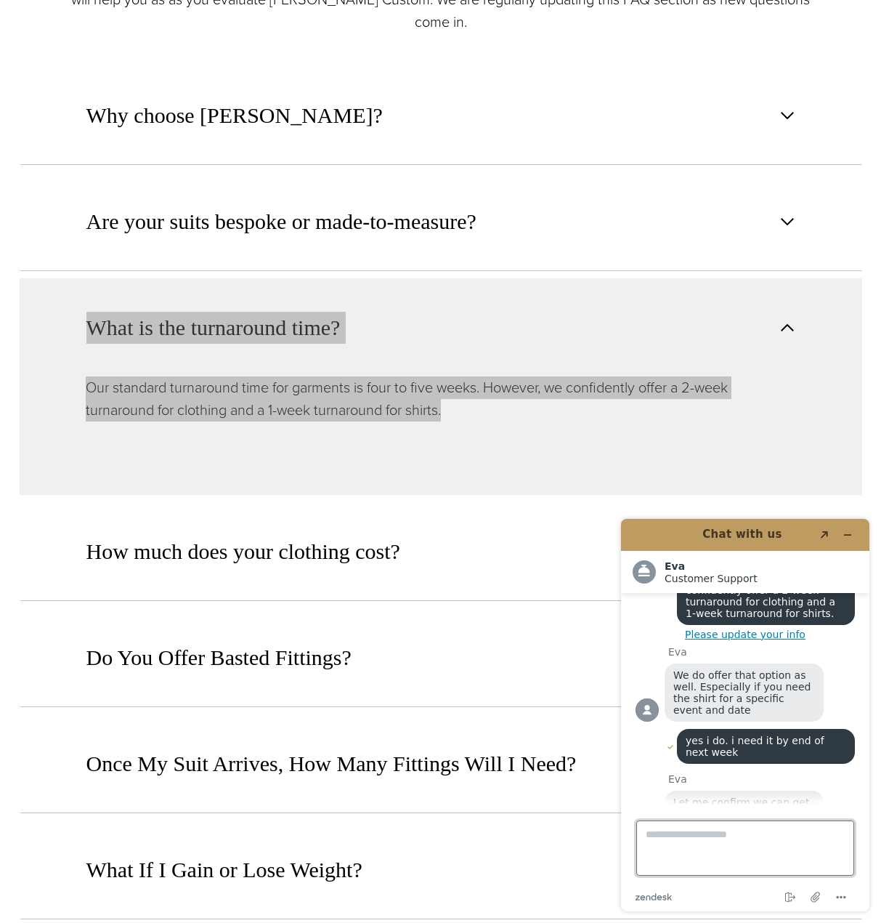
click at [771, 842] on textarea "Type a message here..." at bounding box center [745, 847] width 218 height 55
type textarea "********"
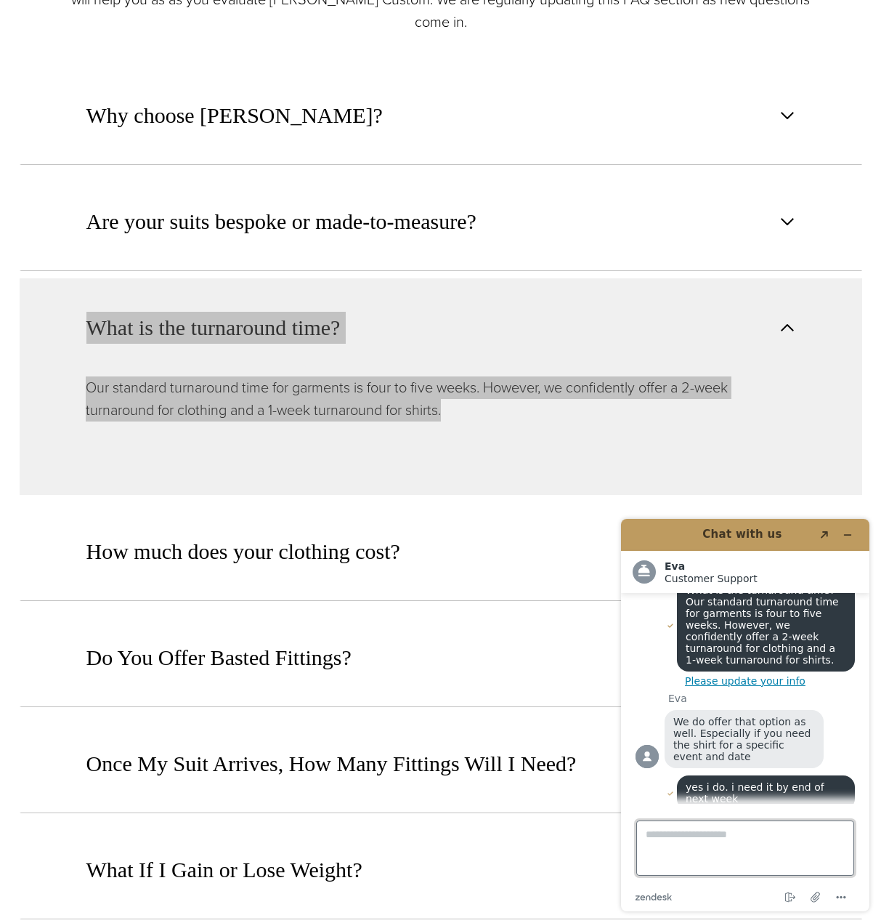
scroll to position [641, 0]
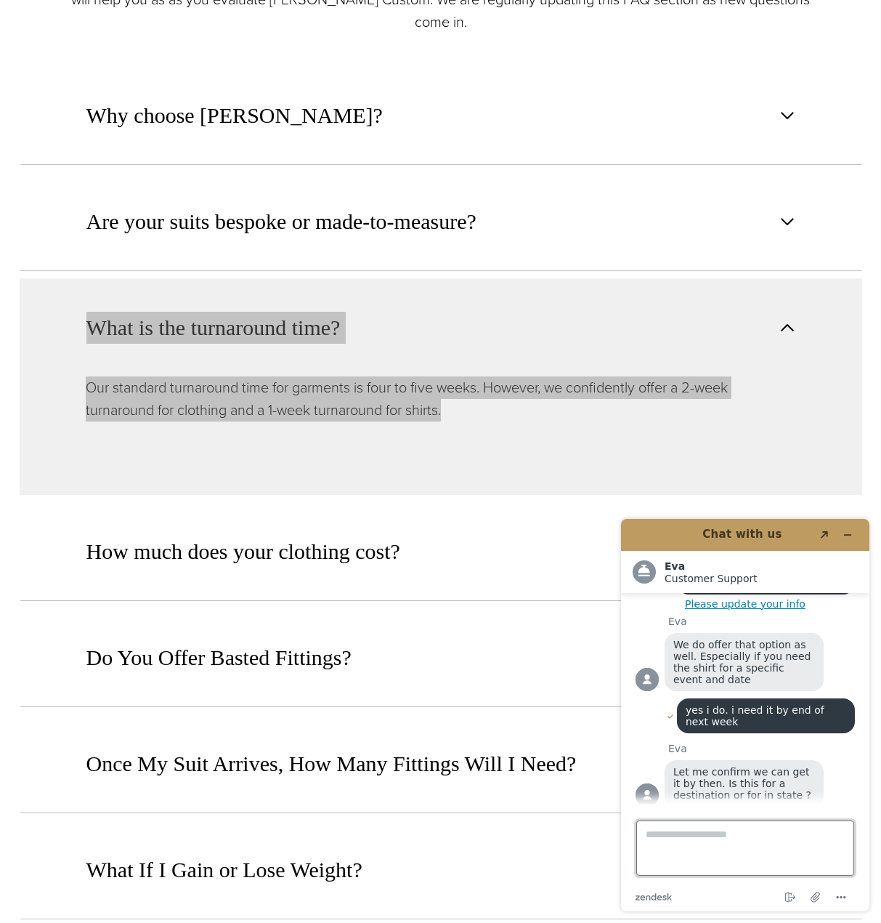
click at [734, 859] on textarea "Type a message here..." at bounding box center [745, 847] width 218 height 55
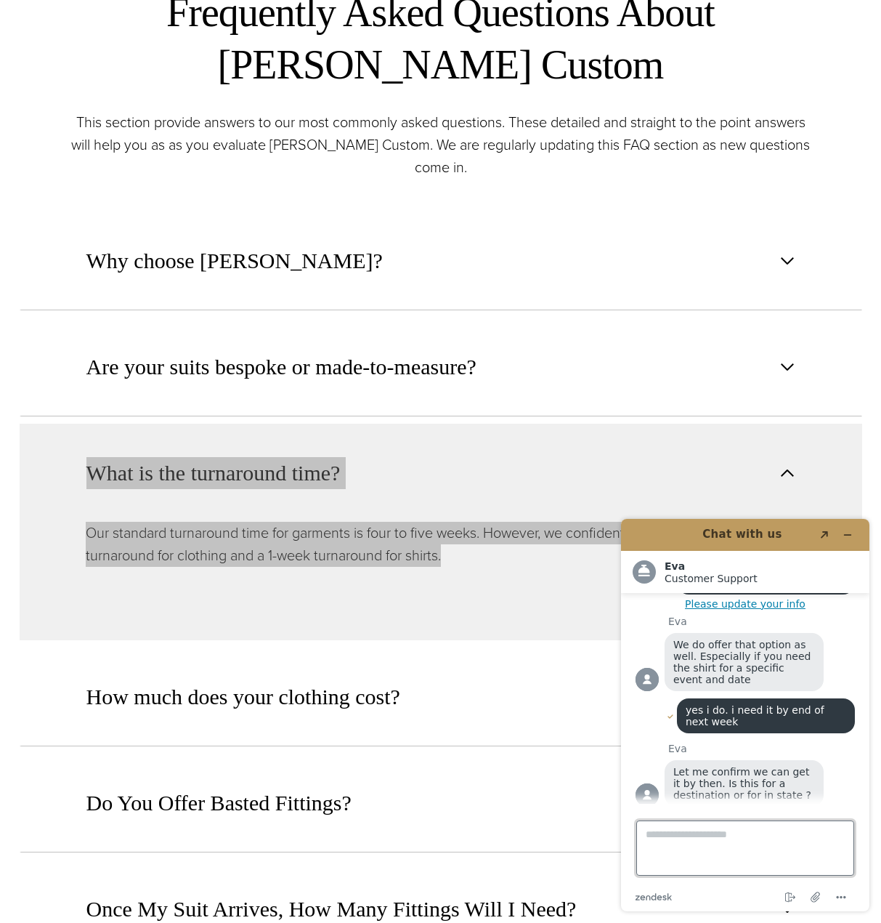
scroll to position [763, 0]
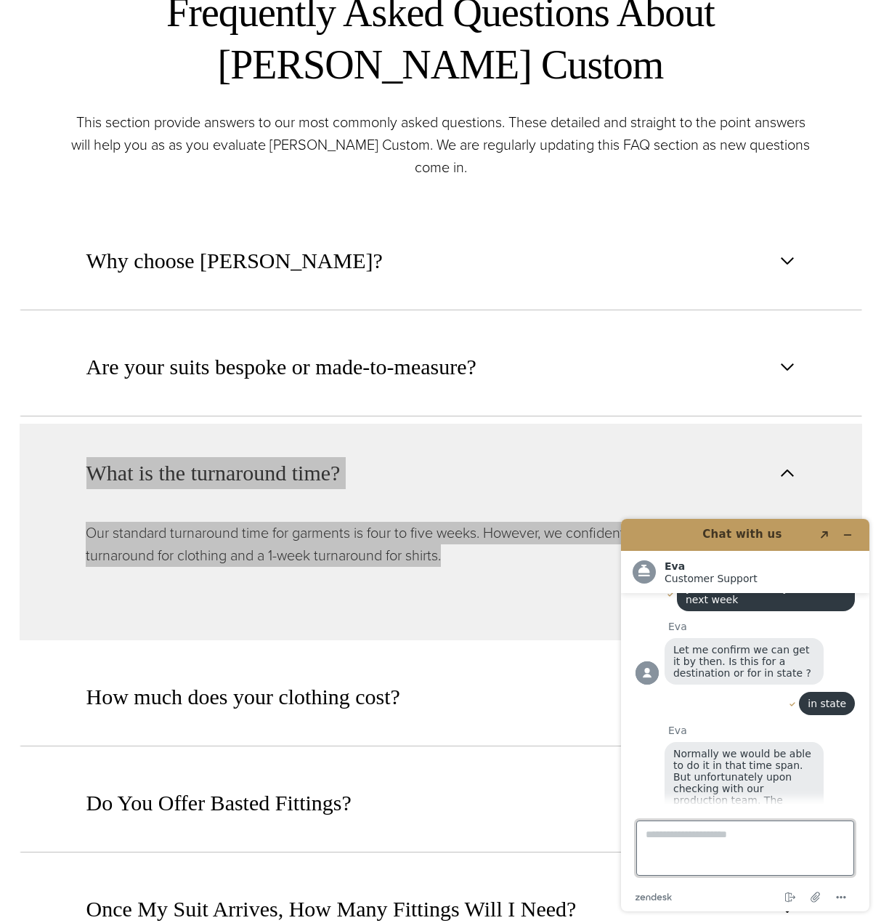
click at [732, 847] on textarea "Type a message here..." at bounding box center [745, 847] width 218 height 55
type textarea "**********"
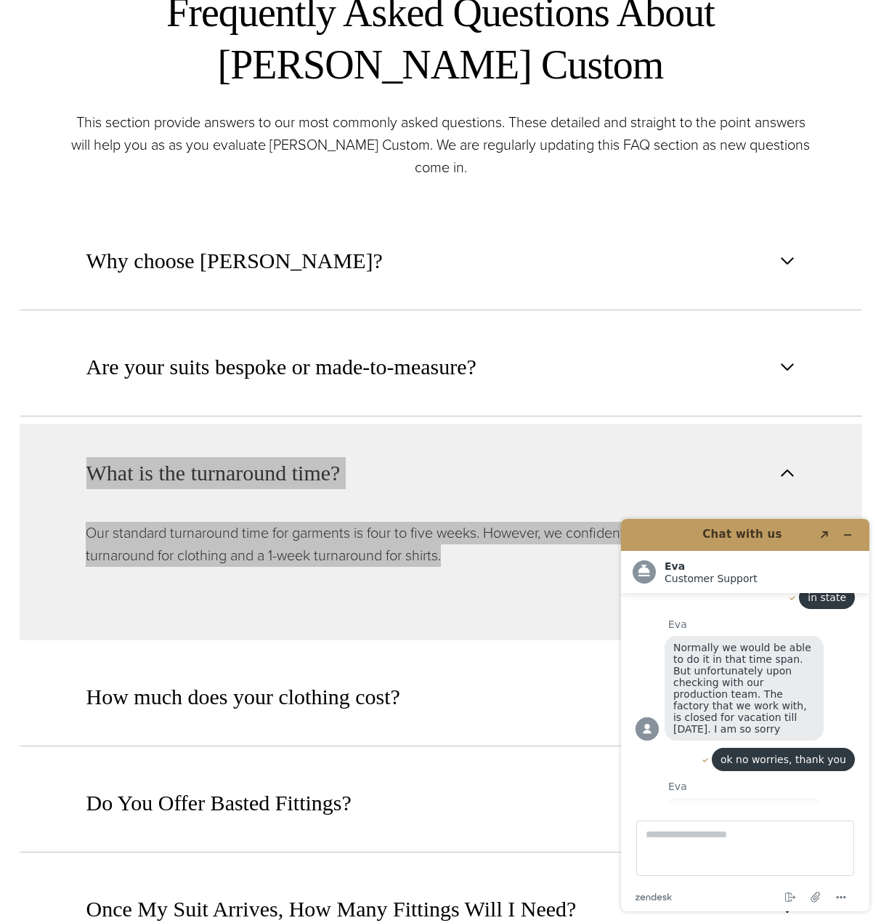
scroll to position [890, 0]
